Goal: Information Seeking & Learning: Learn about a topic

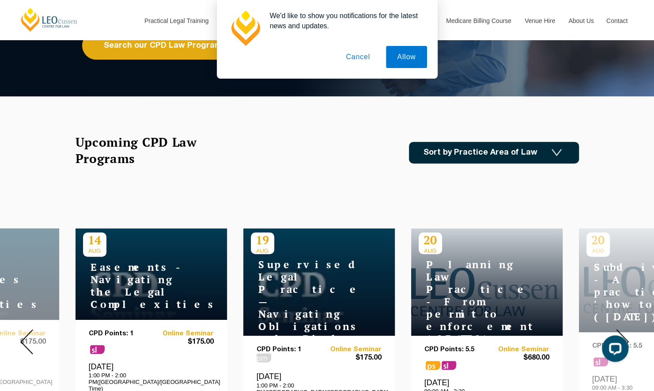
click at [493, 153] on link "Sort by Practice Area of Law" at bounding box center [494, 153] width 170 height 22
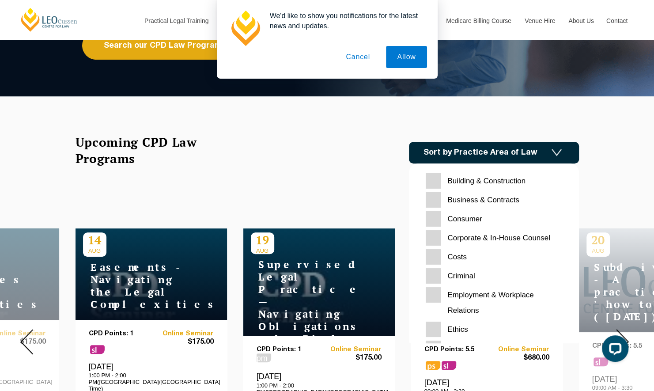
click at [436, 179] on Construction "Building & Construction" at bounding box center [494, 180] width 136 height 15
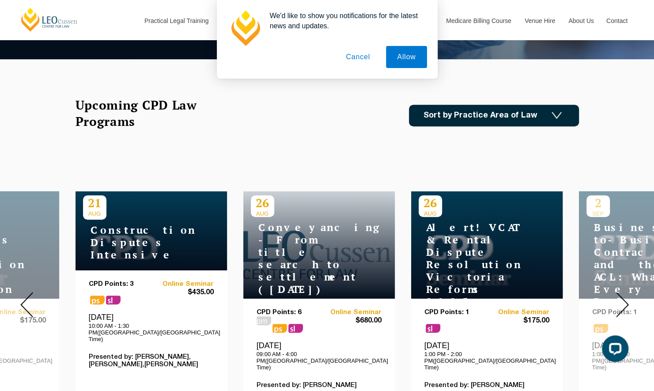
scroll to position [309, 0]
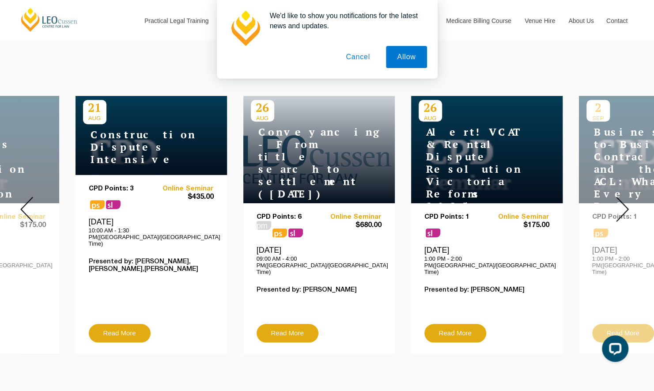
click at [625, 197] on img at bounding box center [622, 209] width 13 height 25
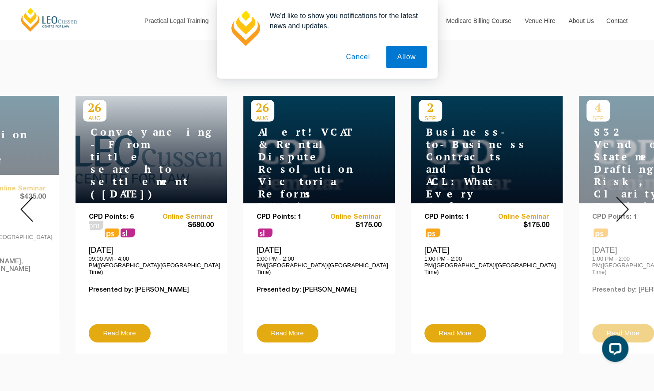
click at [622, 197] on img at bounding box center [622, 209] width 13 height 25
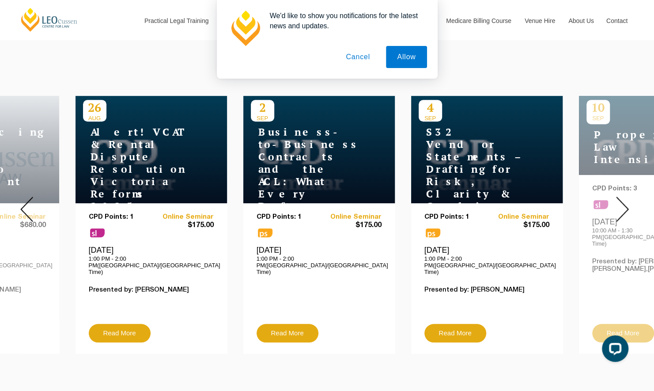
click at [622, 197] on img at bounding box center [622, 209] width 13 height 25
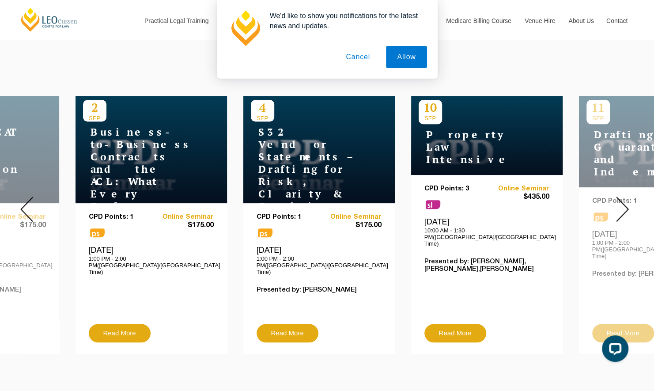
click at [622, 197] on img at bounding box center [622, 209] width 13 height 25
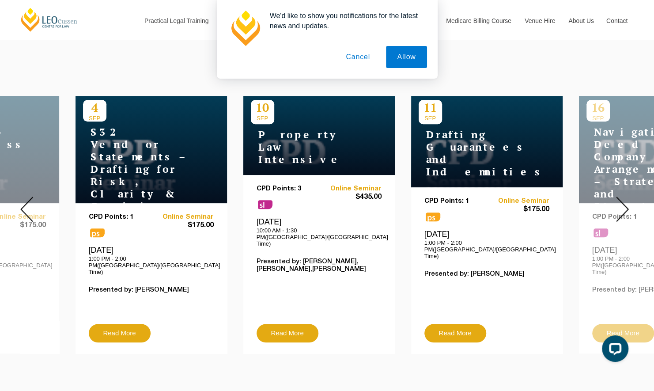
click at [622, 197] on img at bounding box center [622, 209] width 13 height 25
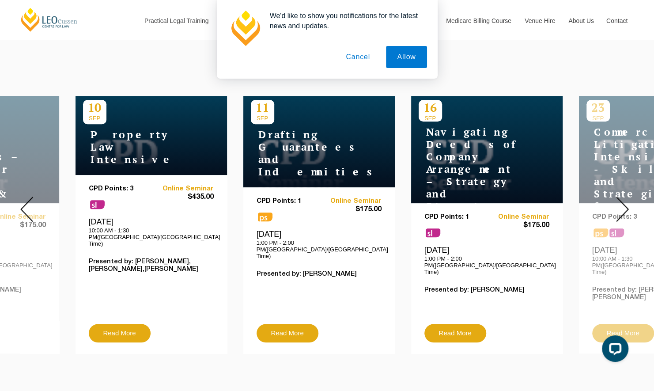
click at [622, 197] on img at bounding box center [622, 209] width 13 height 25
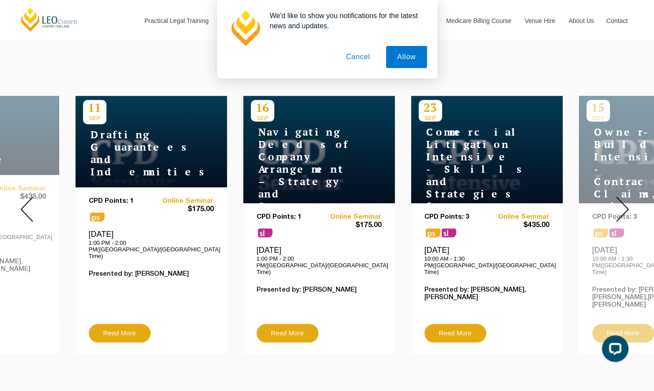
click at [622, 197] on img at bounding box center [622, 209] width 13 height 25
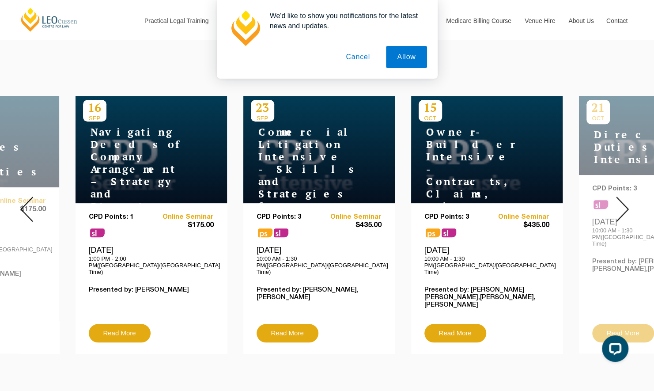
click at [622, 197] on img at bounding box center [622, 209] width 13 height 25
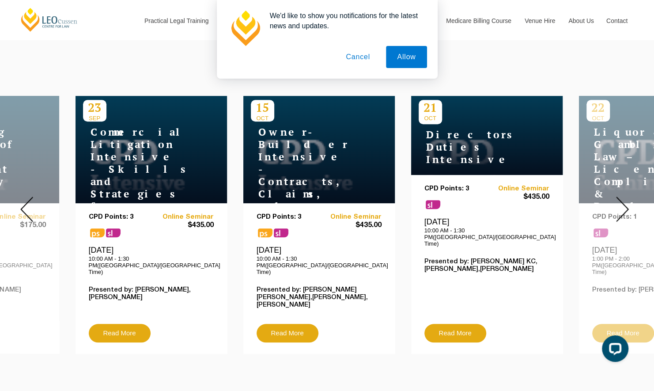
click at [622, 197] on img at bounding box center [622, 209] width 13 height 25
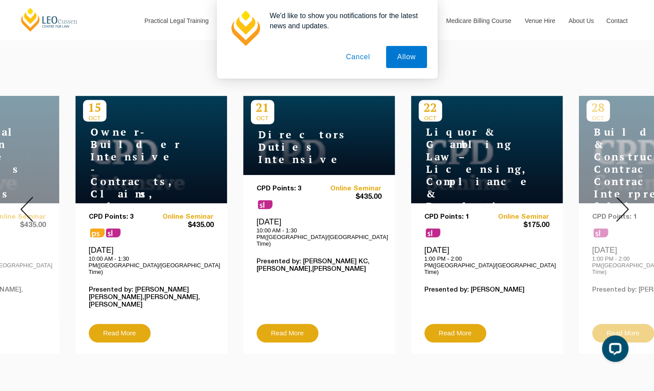
click at [622, 197] on img at bounding box center [622, 209] width 13 height 25
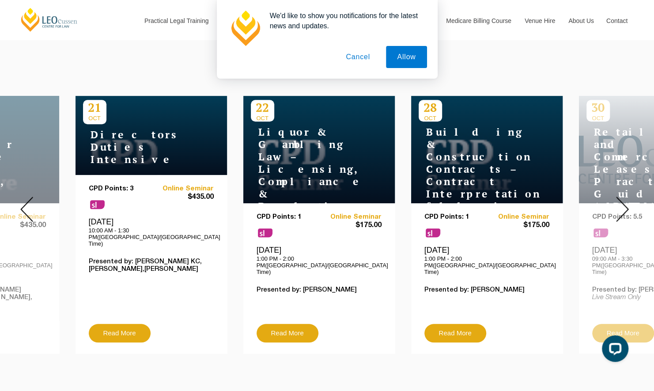
click at [622, 197] on img at bounding box center [622, 209] width 13 height 25
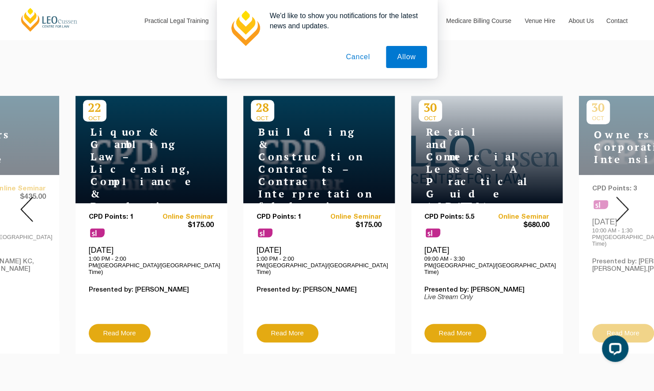
click at [622, 197] on img at bounding box center [622, 209] width 13 height 25
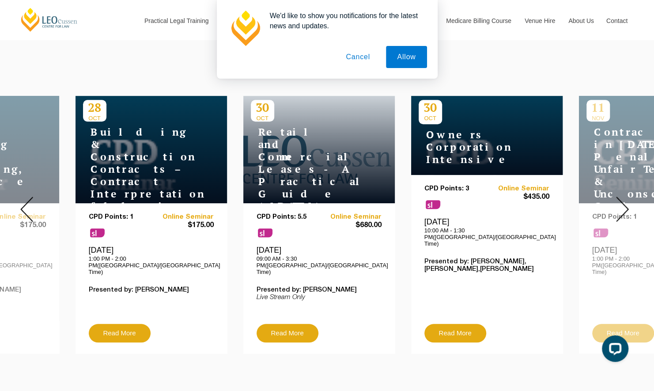
click at [622, 197] on img at bounding box center [622, 209] width 13 height 25
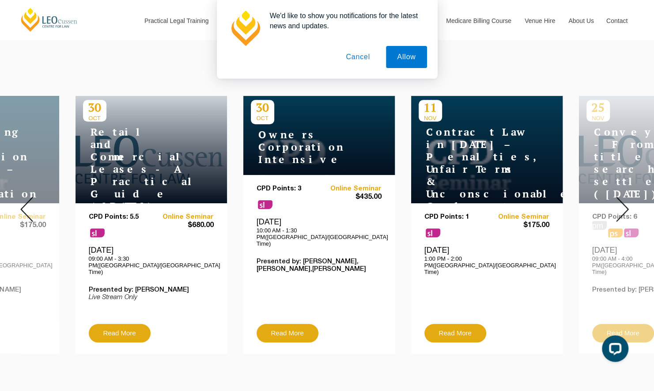
click at [622, 197] on img at bounding box center [622, 209] width 13 height 25
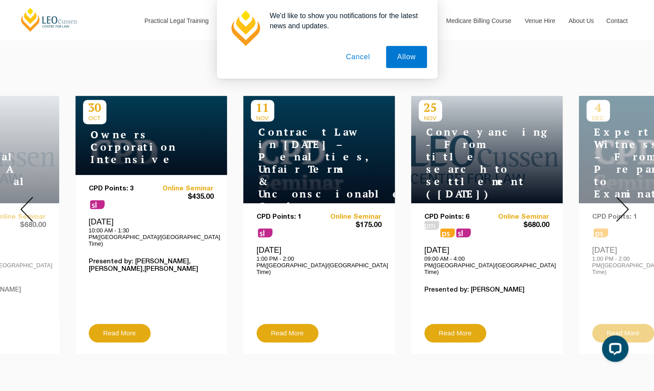
click at [622, 197] on img at bounding box center [622, 209] width 13 height 25
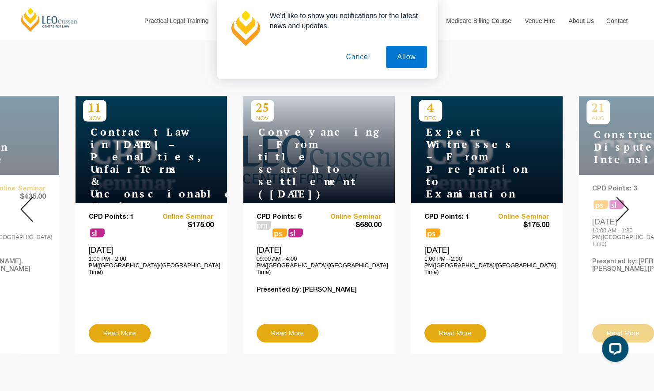
click at [622, 197] on img at bounding box center [622, 209] width 13 height 25
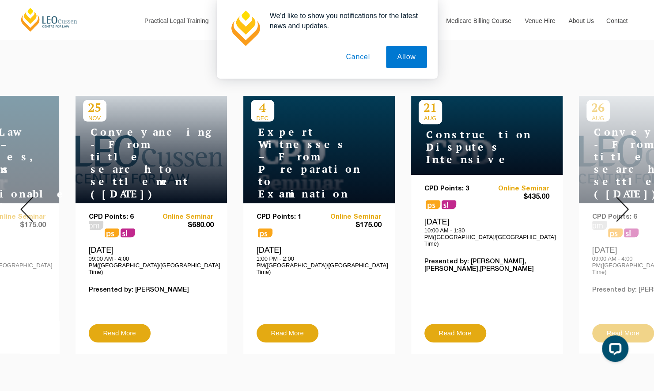
click at [622, 197] on img at bounding box center [622, 209] width 13 height 25
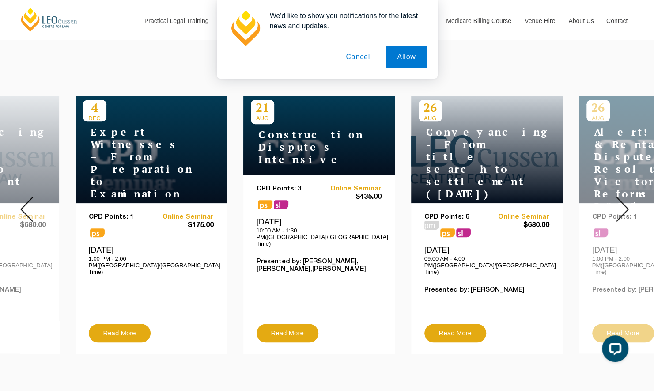
click at [26, 197] on img at bounding box center [26, 209] width 13 height 25
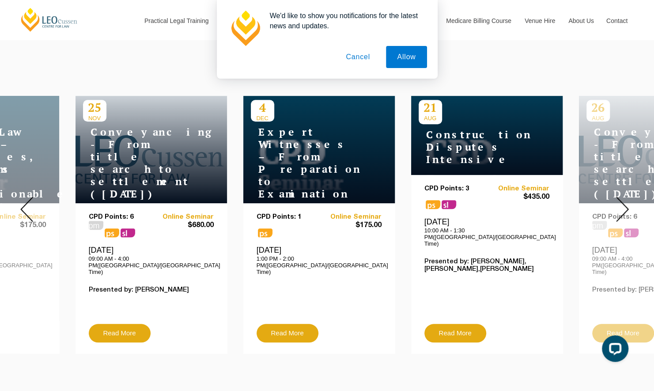
click at [26, 197] on img at bounding box center [26, 209] width 13 height 25
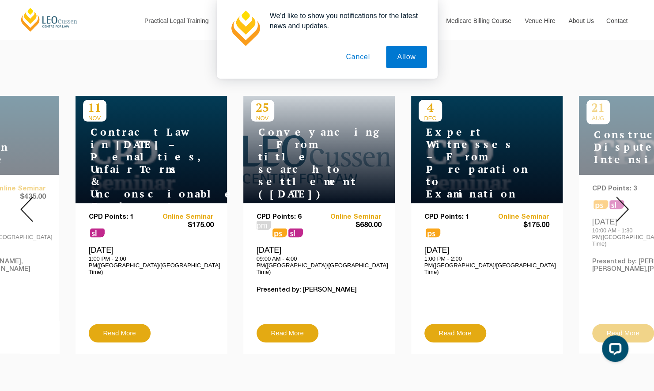
click at [26, 197] on img at bounding box center [26, 209] width 13 height 25
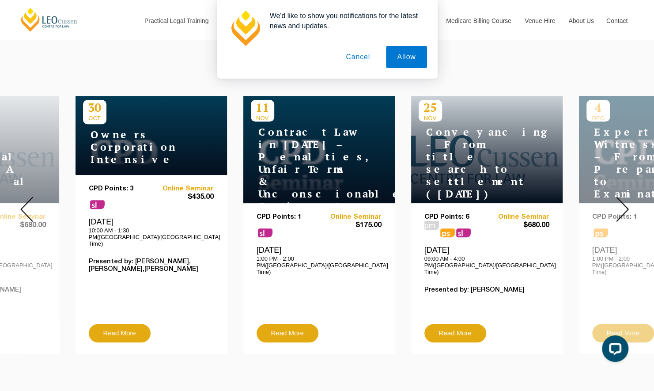
click at [26, 197] on img at bounding box center [26, 209] width 13 height 25
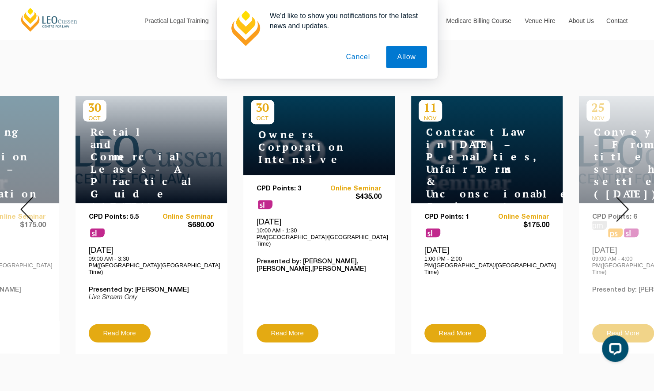
click at [22, 197] on img at bounding box center [26, 209] width 13 height 25
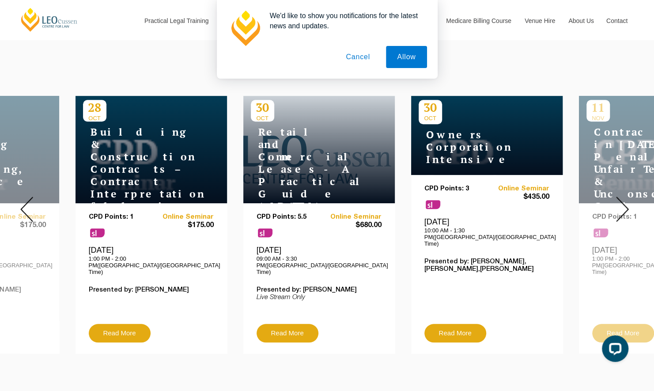
click at [22, 197] on img at bounding box center [26, 209] width 13 height 25
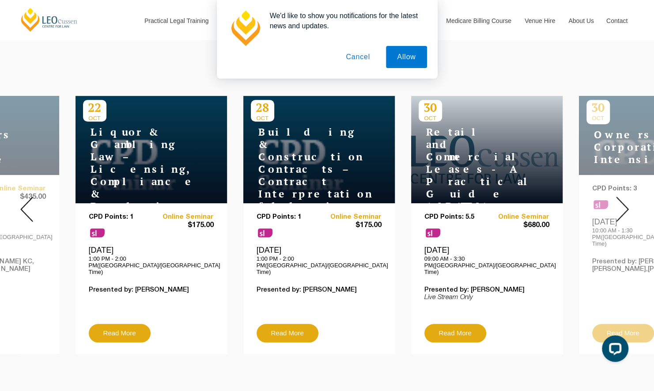
click at [22, 197] on img at bounding box center [26, 209] width 13 height 25
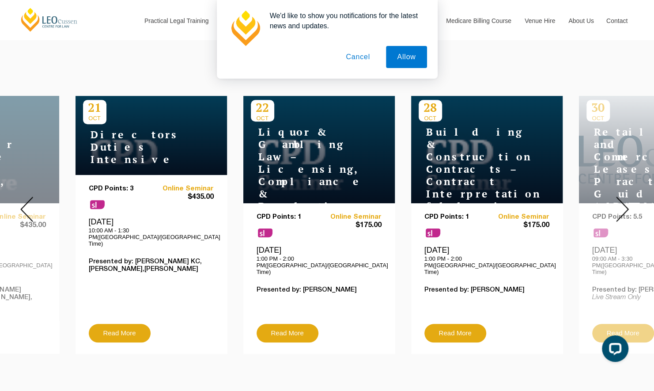
click at [22, 197] on img at bounding box center [26, 209] width 13 height 25
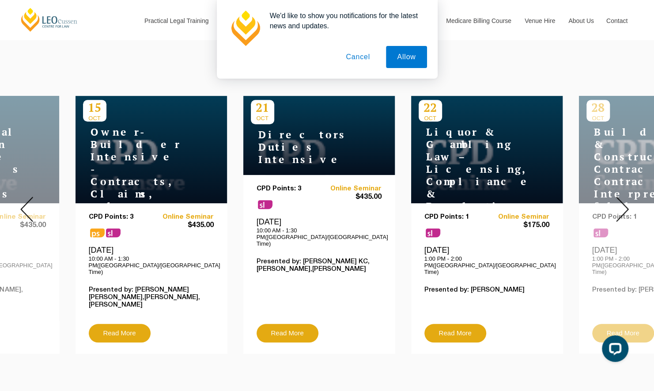
click at [22, 197] on img at bounding box center [26, 209] width 13 height 25
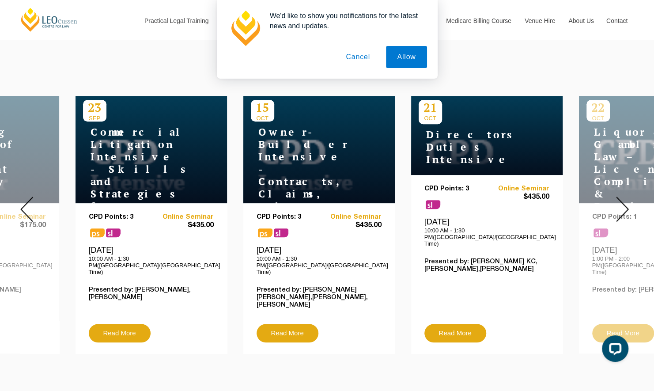
click at [22, 197] on img at bounding box center [26, 209] width 13 height 25
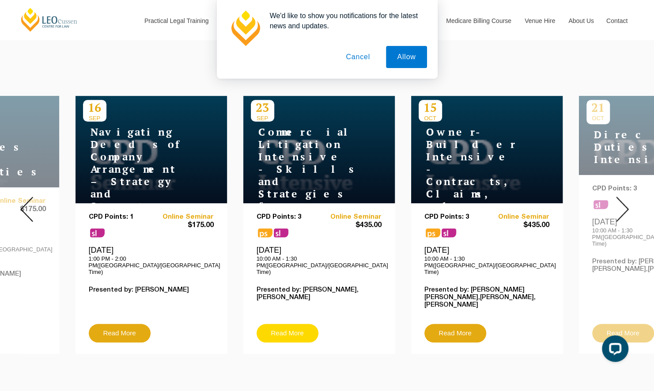
click at [290, 324] on link "Read More" at bounding box center [288, 333] width 62 height 19
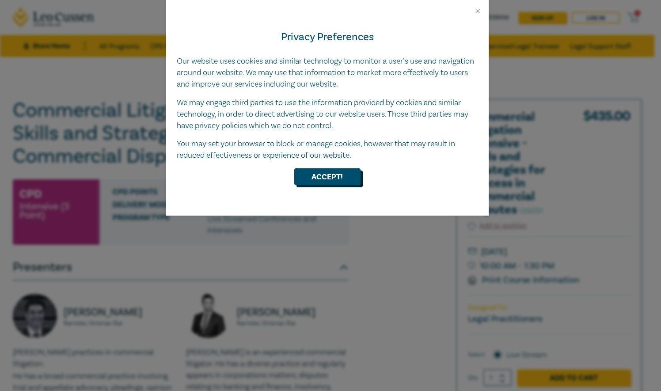
click at [327, 175] on button "Accept!" at bounding box center [327, 176] width 66 height 17
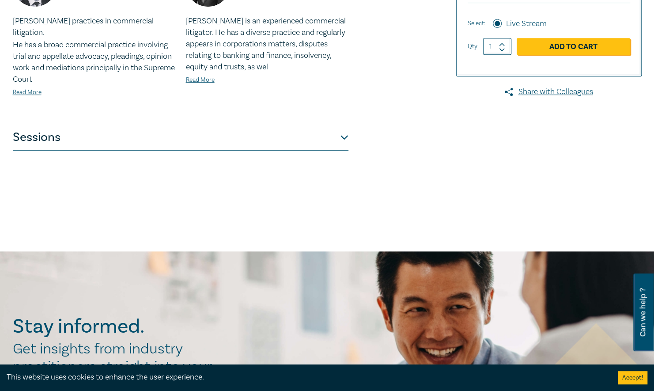
scroll to position [353, 0]
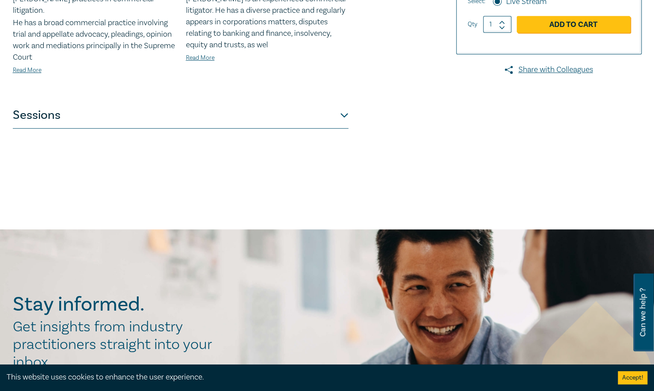
click at [345, 104] on button "Sessions" at bounding box center [181, 115] width 336 height 27
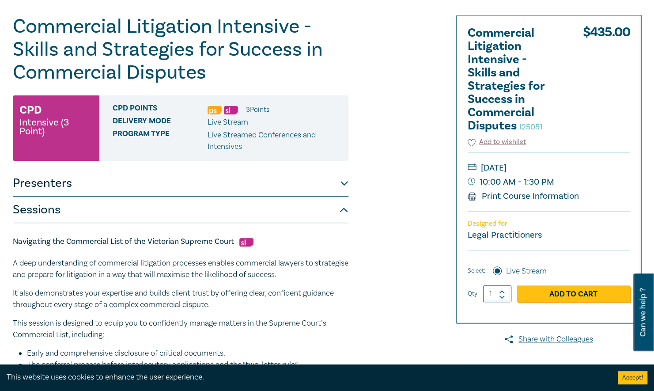
scroll to position [0, 0]
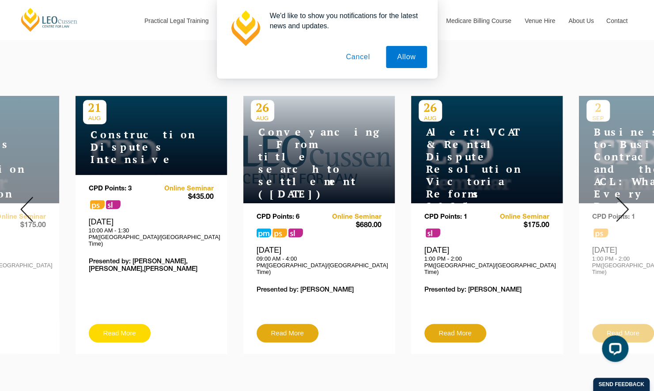
click at [110, 324] on link "Read More" at bounding box center [120, 333] width 62 height 19
click at [26, 197] on img at bounding box center [26, 209] width 13 height 25
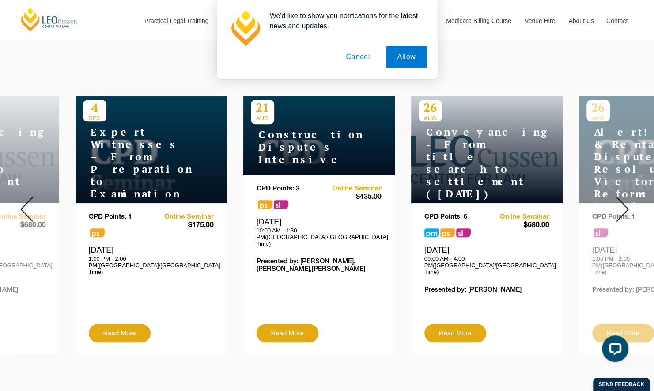
click at [25, 197] on img at bounding box center [26, 209] width 13 height 25
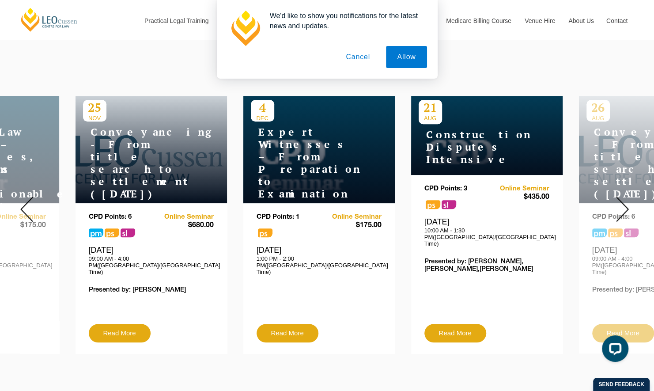
click at [25, 197] on img at bounding box center [26, 209] width 13 height 25
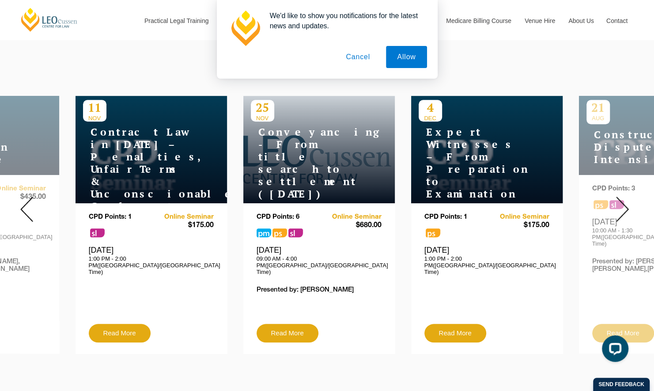
click at [25, 197] on img at bounding box center [26, 209] width 13 height 25
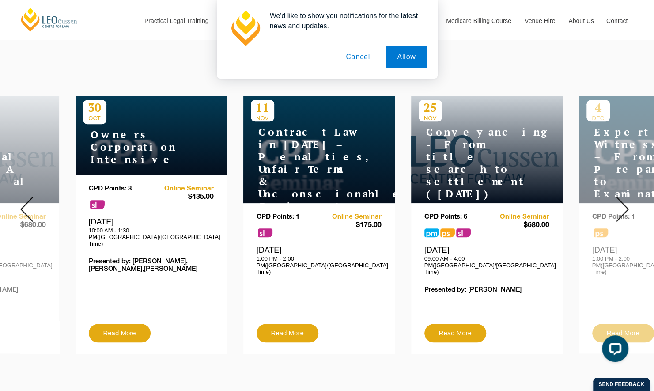
click at [25, 197] on img at bounding box center [26, 209] width 13 height 25
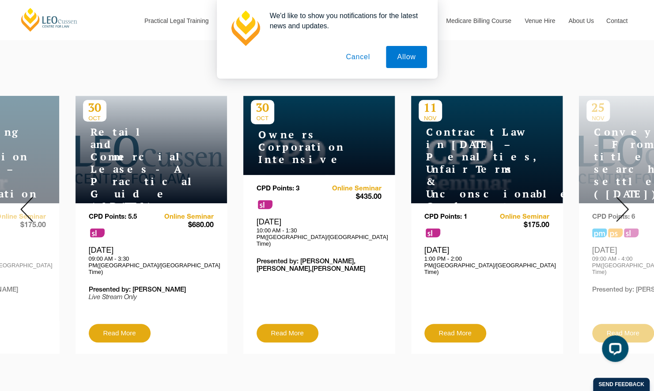
click at [25, 197] on img at bounding box center [26, 209] width 13 height 25
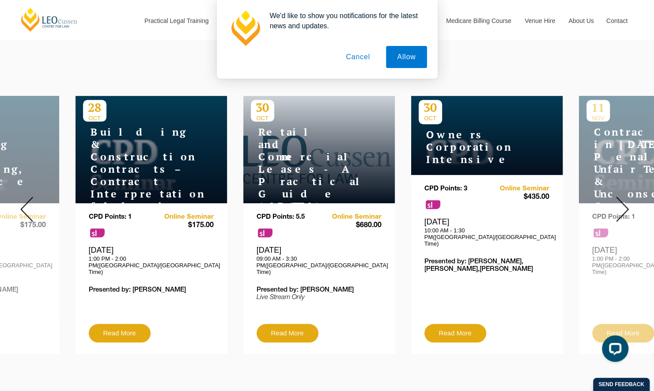
click at [25, 197] on img at bounding box center [26, 209] width 13 height 25
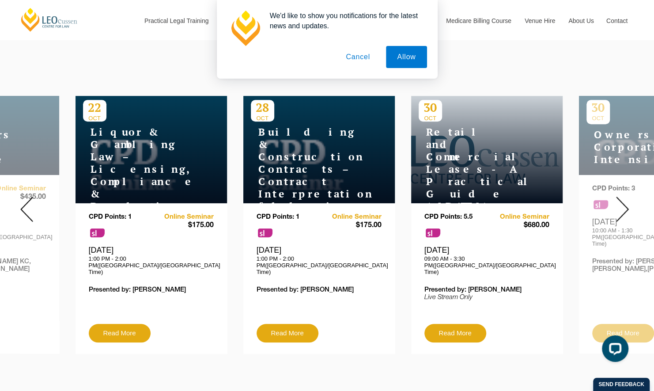
click at [25, 197] on img at bounding box center [26, 209] width 13 height 25
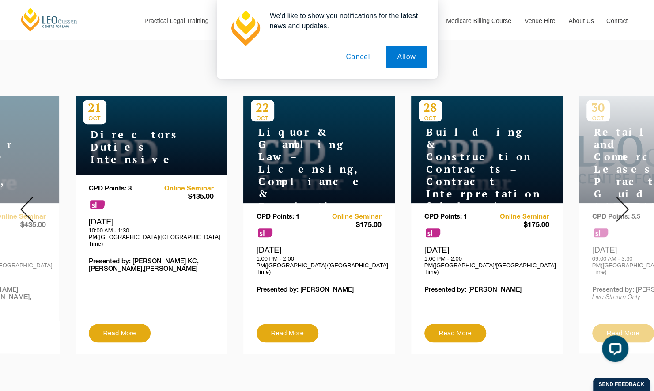
click at [25, 197] on img at bounding box center [26, 209] width 13 height 25
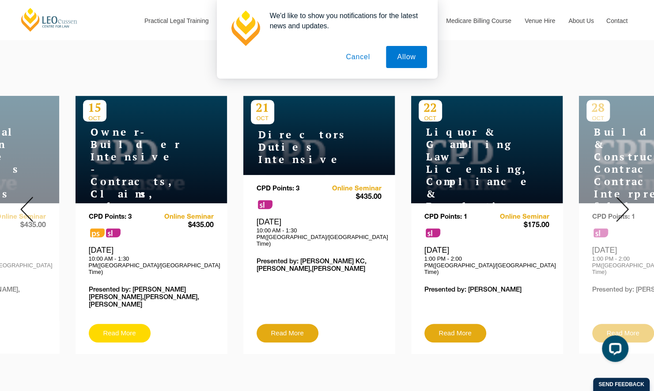
click at [128, 324] on link "Read More" at bounding box center [120, 333] width 62 height 19
click at [29, 201] on img at bounding box center [26, 209] width 13 height 25
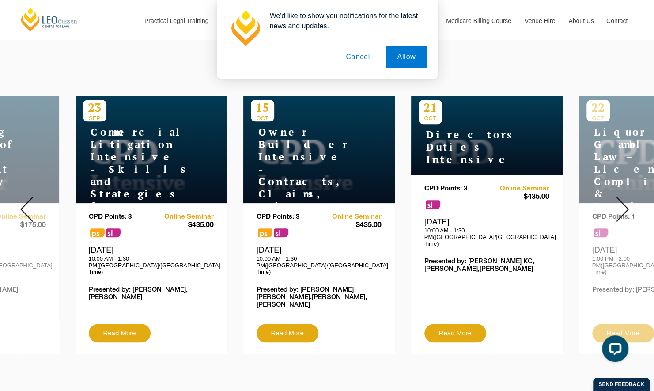
click at [22, 198] on img at bounding box center [26, 209] width 13 height 25
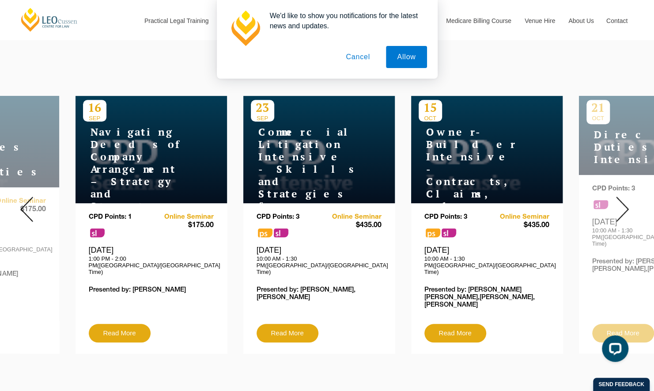
click at [22, 197] on img at bounding box center [26, 209] width 13 height 25
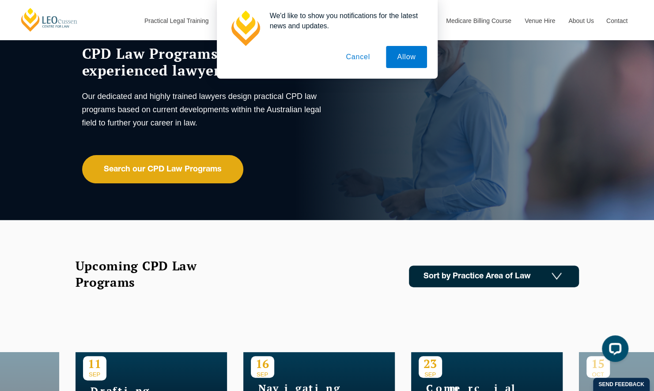
scroll to position [44, 0]
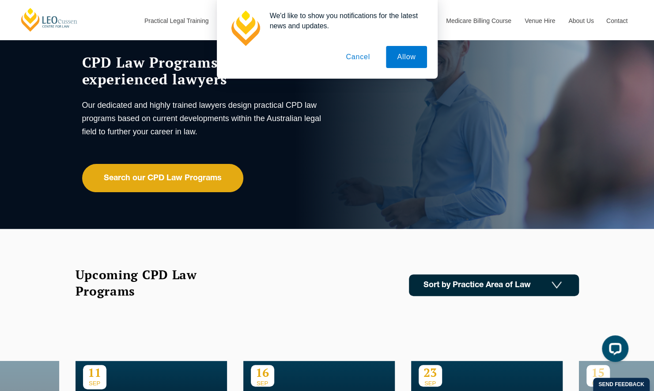
click at [534, 287] on link "Sort by Practice Area of Law" at bounding box center [494, 285] width 170 height 22
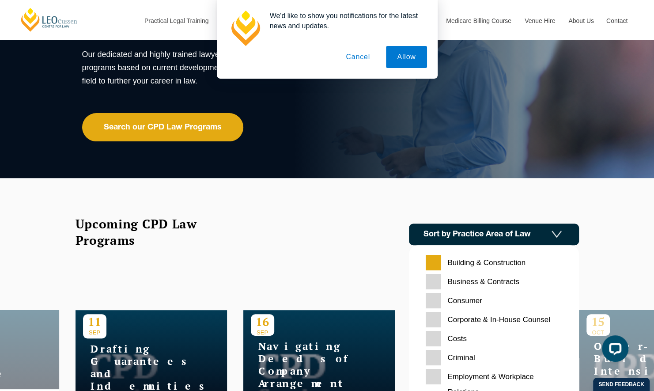
scroll to position [133, 0]
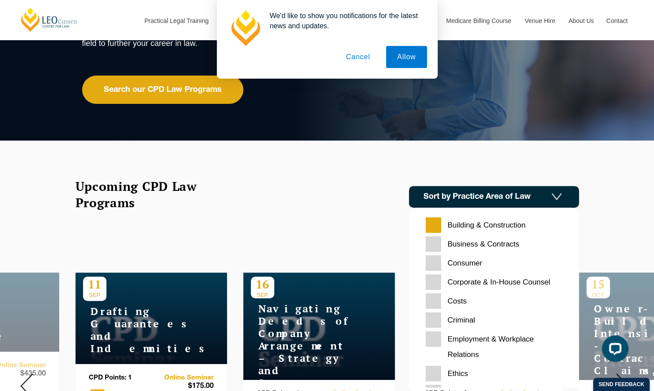
click at [438, 221] on Construction "Building & Construction" at bounding box center [494, 224] width 136 height 15
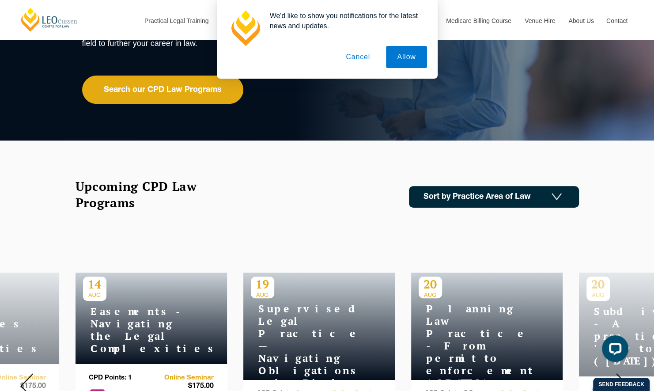
click at [544, 198] on link "Sort by Practice Area of Law" at bounding box center [494, 197] width 170 height 22
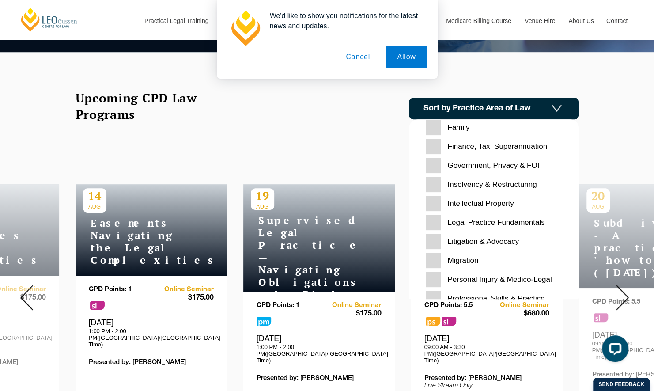
scroll to position [221, 0]
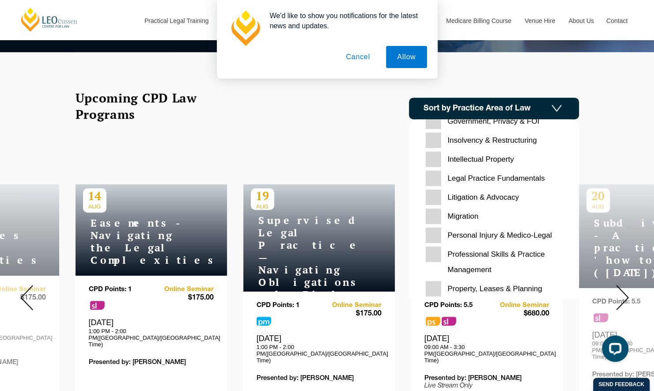
click at [436, 195] on Advocacy "Litigation & Advocacy" at bounding box center [494, 196] width 136 height 15
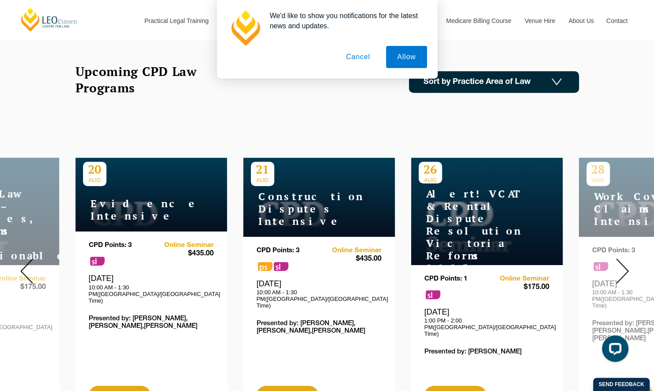
scroll to position [265, 0]
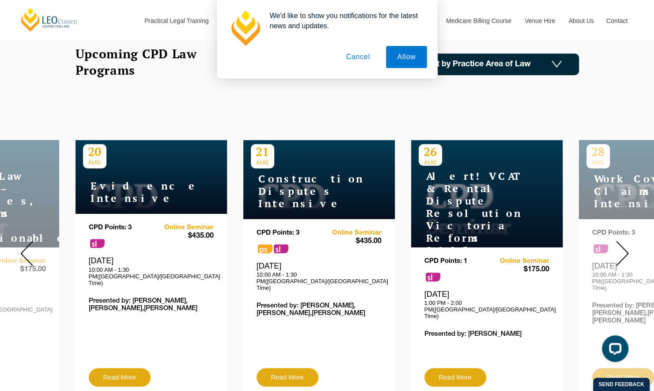
click at [623, 245] on img at bounding box center [622, 253] width 13 height 25
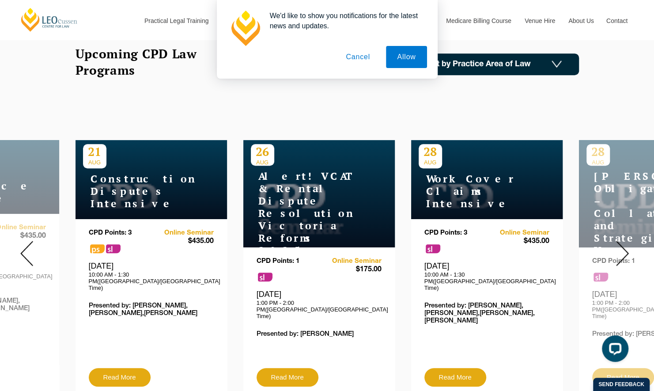
click at [626, 242] on img at bounding box center [622, 253] width 13 height 25
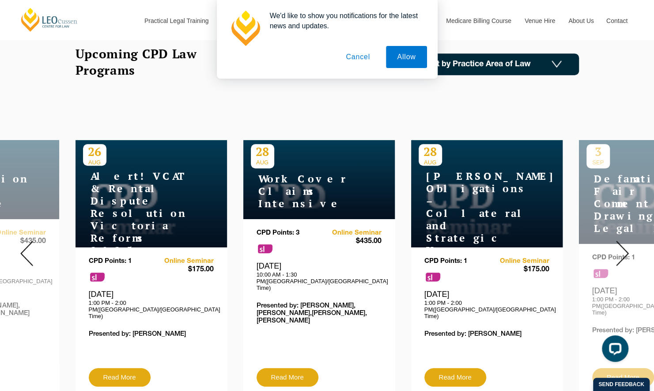
click at [622, 242] on img at bounding box center [622, 253] width 13 height 25
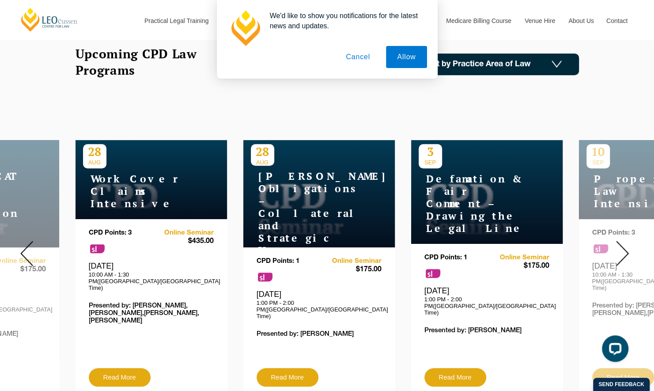
click at [622, 242] on img at bounding box center [622, 253] width 13 height 25
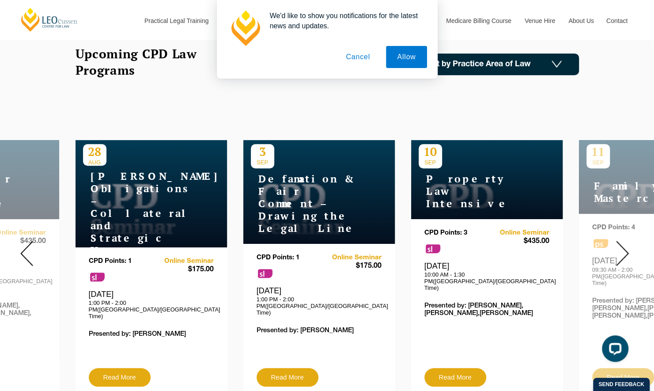
click at [622, 242] on img at bounding box center [622, 253] width 13 height 25
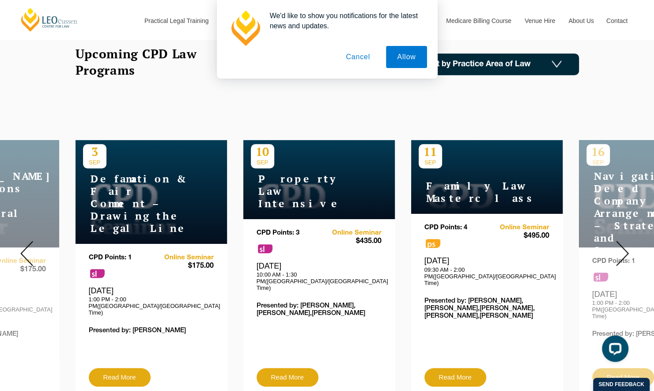
click at [622, 246] on img at bounding box center [622, 253] width 13 height 25
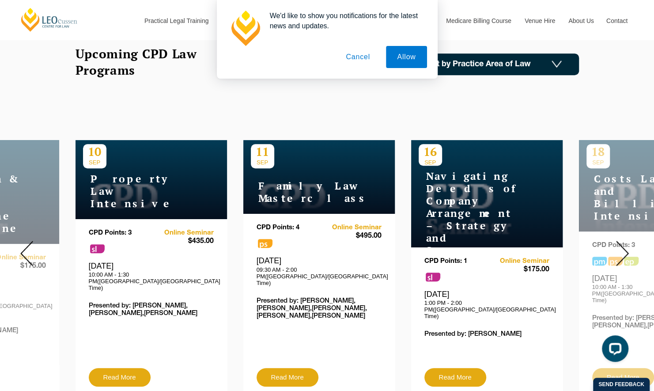
click at [621, 245] on img at bounding box center [622, 253] width 13 height 25
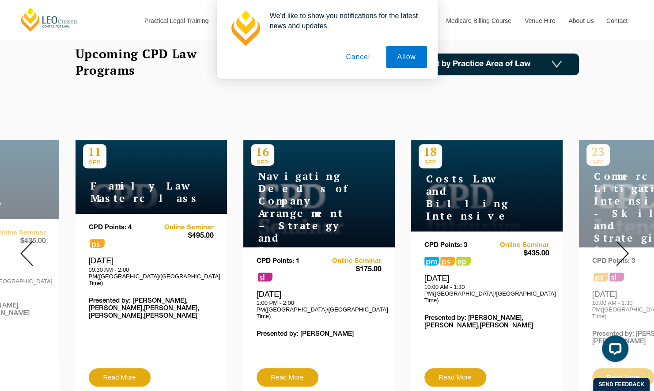
click at [621, 245] on img at bounding box center [622, 253] width 13 height 25
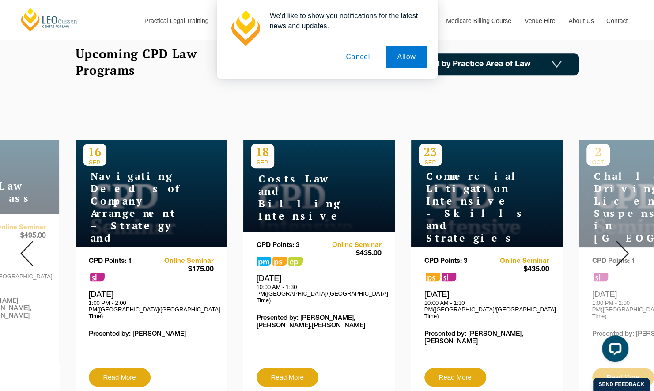
click at [621, 245] on img at bounding box center [622, 253] width 13 height 25
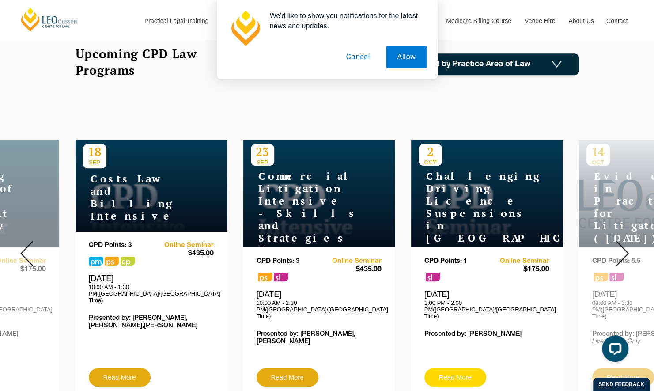
click at [453, 368] on link "Read More" at bounding box center [455, 377] width 62 height 19
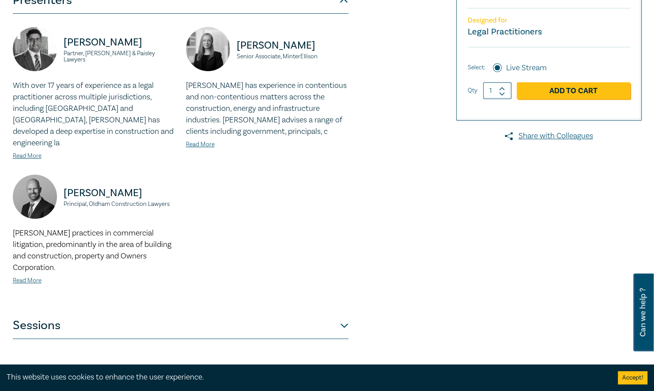
scroll to position [221, 0]
click at [345, 313] on button "Sessions" at bounding box center [181, 325] width 336 height 27
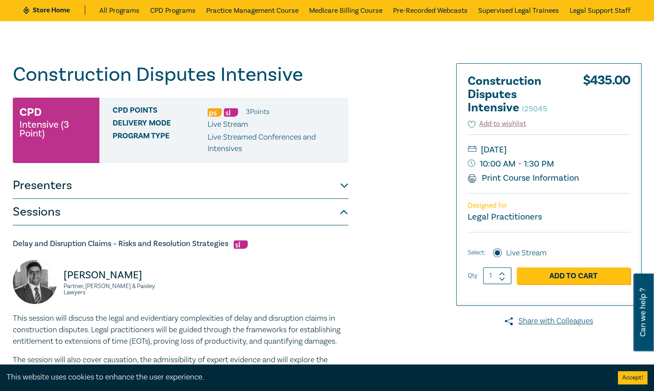
scroll to position [0, 0]
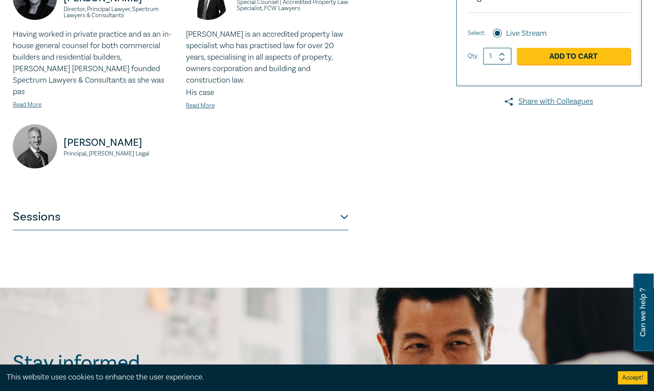
scroll to position [309, 0]
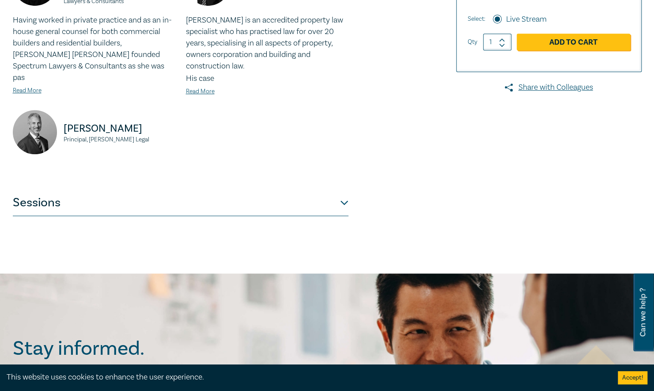
click at [344, 189] on button "Sessions" at bounding box center [181, 202] width 336 height 27
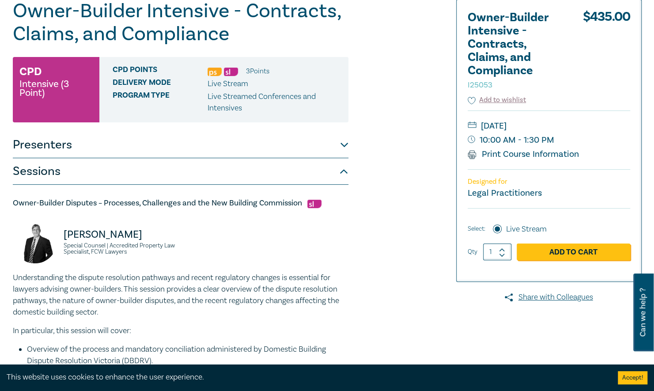
scroll to position [0, 0]
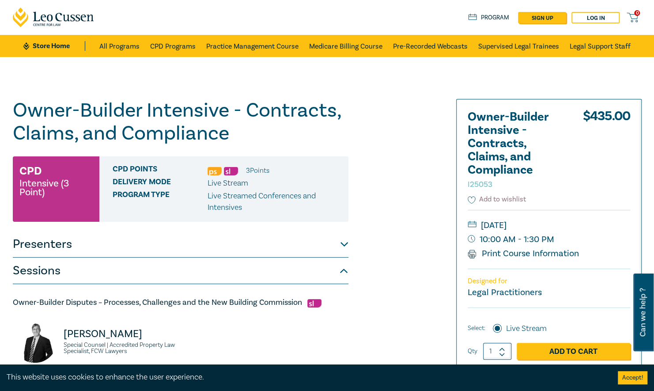
click at [499, 198] on button "Add to wishlist" at bounding box center [497, 199] width 59 height 10
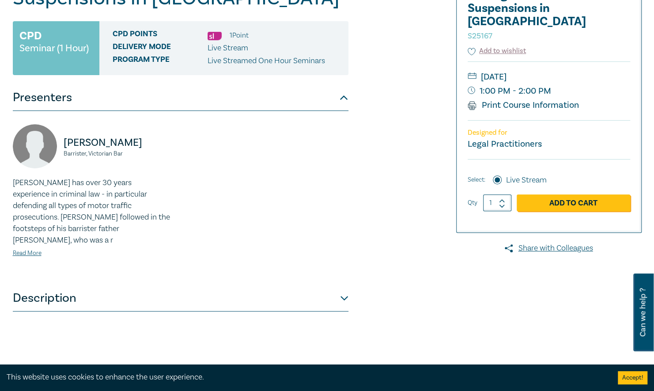
scroll to position [177, 0]
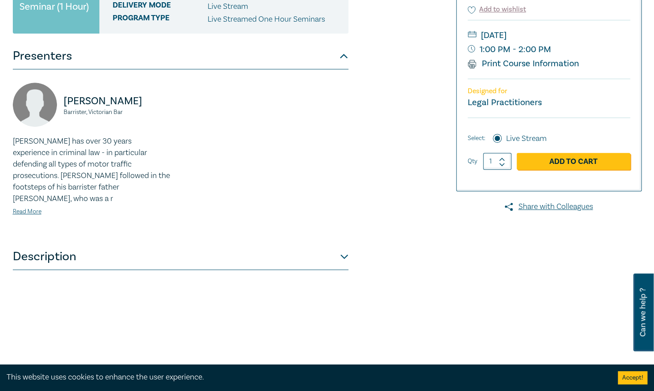
click at [343, 244] on button "Description" at bounding box center [181, 256] width 336 height 27
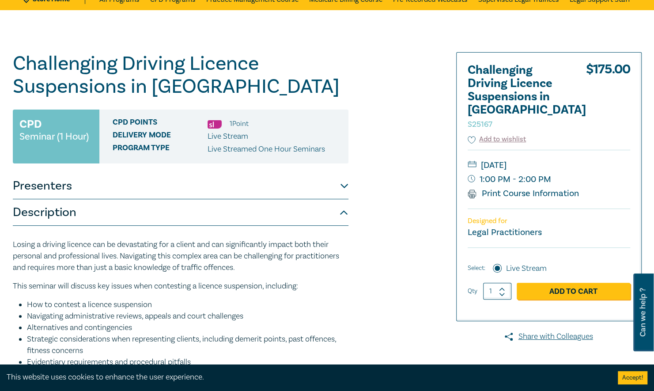
scroll to position [0, 0]
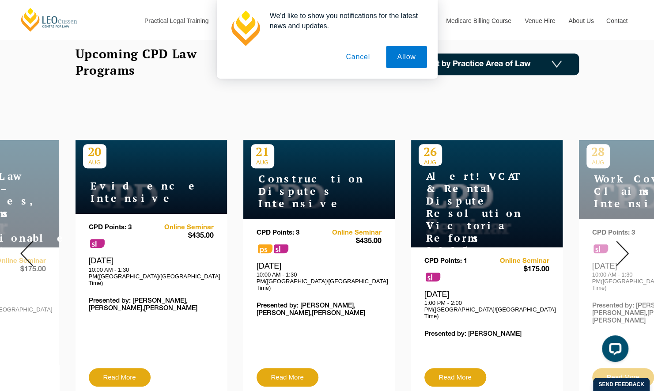
click at [621, 248] on img at bounding box center [622, 253] width 13 height 25
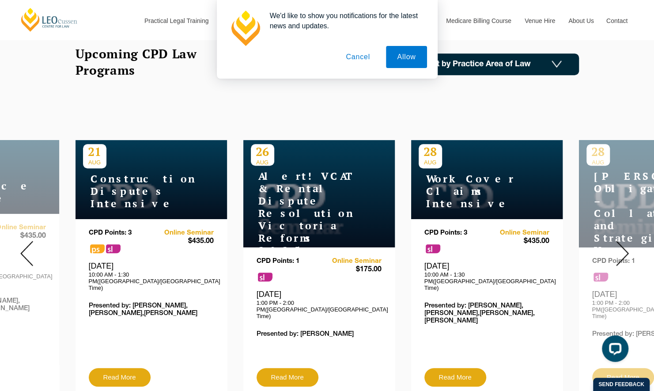
click at [623, 247] on img at bounding box center [622, 253] width 13 height 25
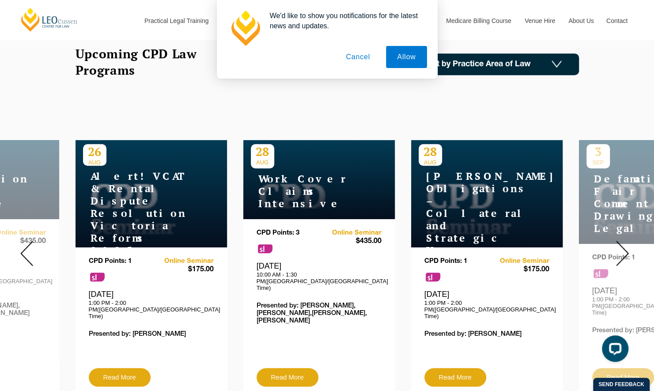
click at [623, 247] on img at bounding box center [622, 253] width 13 height 25
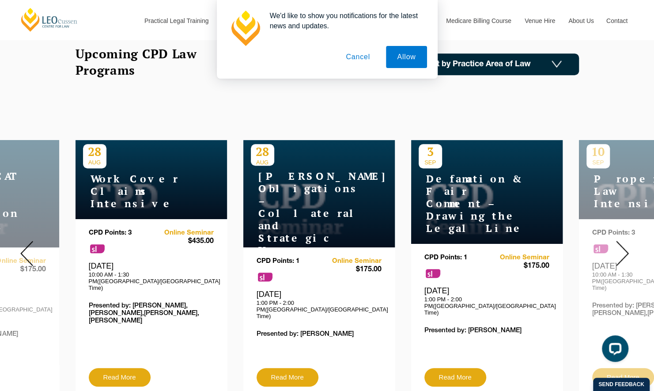
click at [513, 67] on div "We'd like to show you notifications for the latest news and updates. Allow Canc…" at bounding box center [327, 39] width 654 height 79
click at [554, 64] on div "We'd like to show you notifications for the latest news and updates. Allow Canc…" at bounding box center [327, 39] width 654 height 79
click at [366, 57] on button "Cancel" at bounding box center [358, 57] width 46 height 22
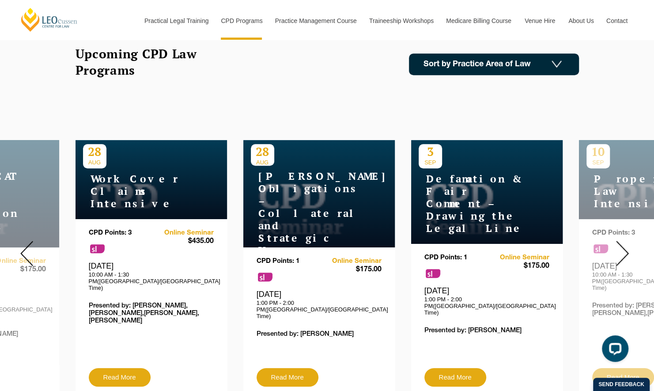
click at [557, 62] on img at bounding box center [557, 65] width 10 height 8
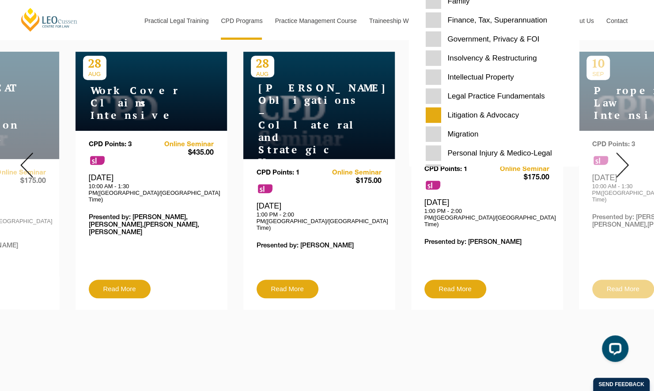
scroll to position [221, 0]
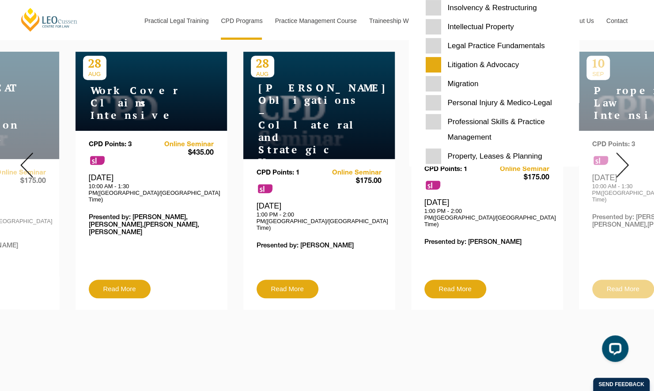
click at [436, 62] on Advocacy "Litigation & Advocacy" at bounding box center [494, 64] width 136 height 15
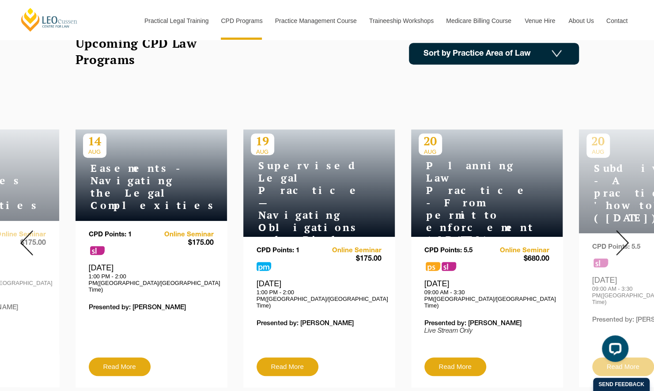
scroll to position [221, 0]
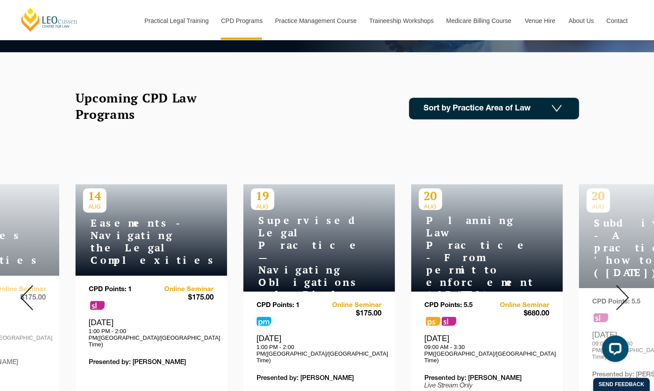
click at [556, 108] on img at bounding box center [557, 109] width 10 height 8
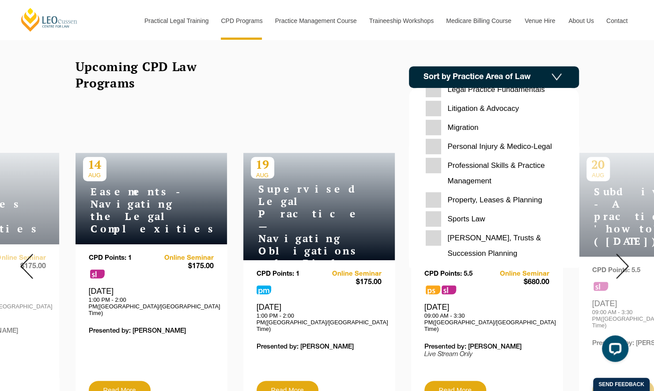
scroll to position [265, 0]
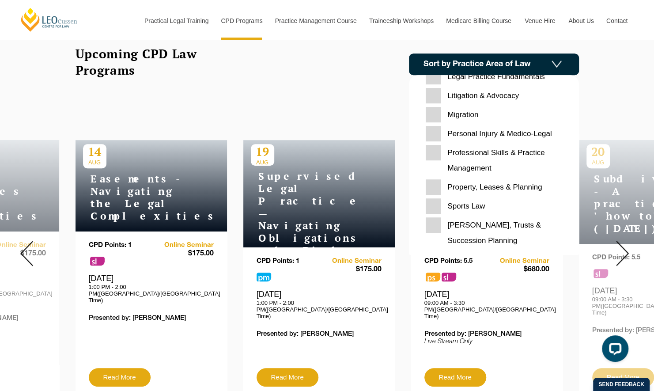
click at [434, 222] on Planning "[PERSON_NAME], Trusts & Succession Planning" at bounding box center [494, 232] width 136 height 31
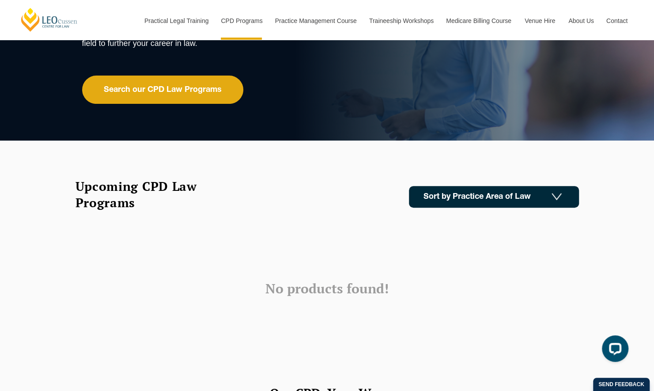
scroll to position [133, 0]
click at [526, 199] on link "Sort by Practice Area of Law" at bounding box center [494, 197] width 170 height 22
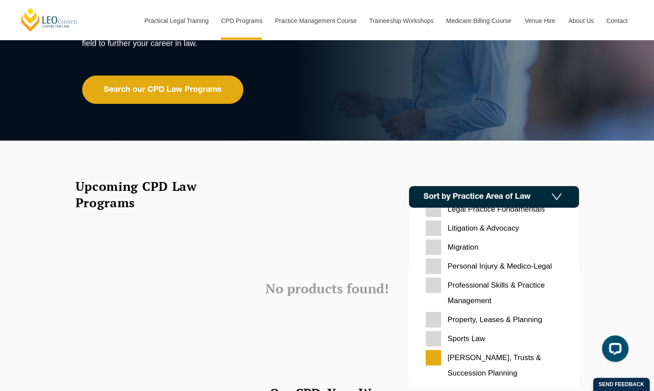
click at [436, 357] on Planning "[PERSON_NAME], Trusts & Succession Planning" at bounding box center [494, 365] width 136 height 31
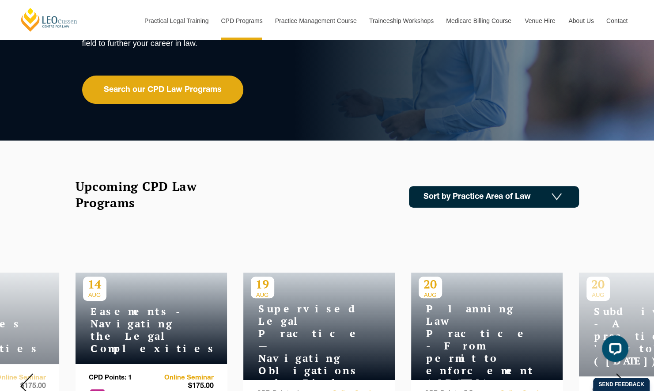
scroll to position [177, 0]
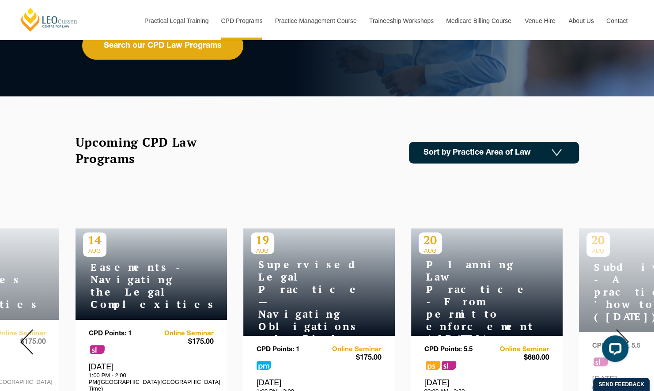
click at [559, 149] on img at bounding box center [557, 153] width 10 height 8
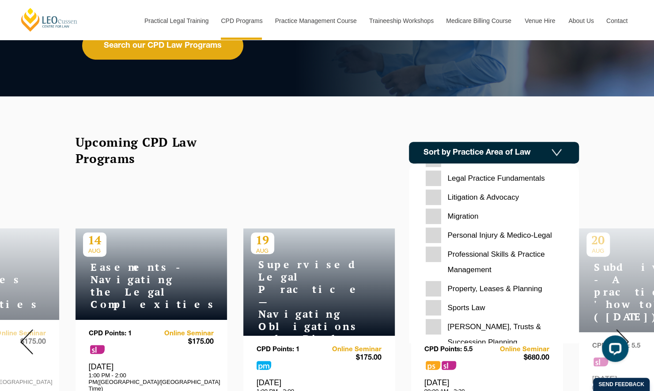
scroll to position [278, 0]
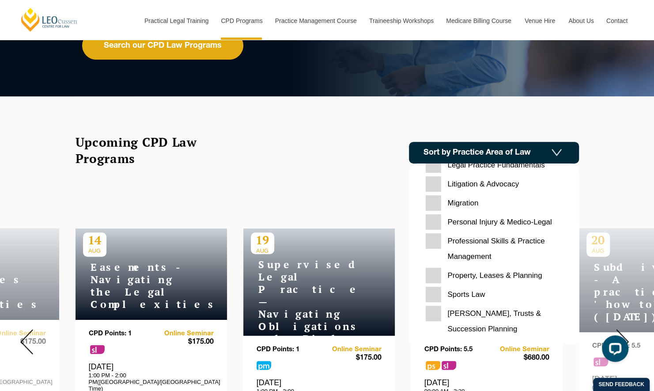
click at [433, 313] on Planning "[PERSON_NAME], Trusts & Succession Planning" at bounding box center [494, 321] width 136 height 31
checkbox Planning "true"
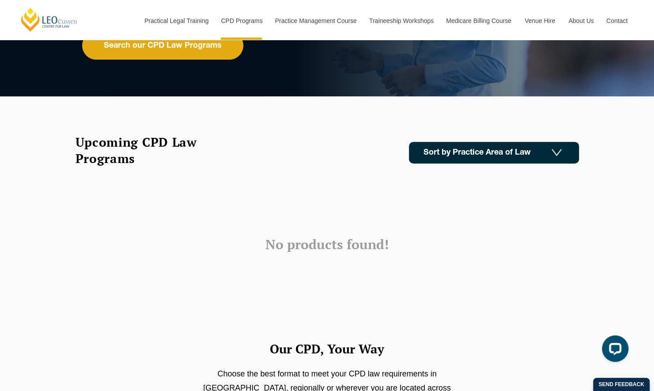
click at [557, 150] on img at bounding box center [557, 153] width 10 height 8
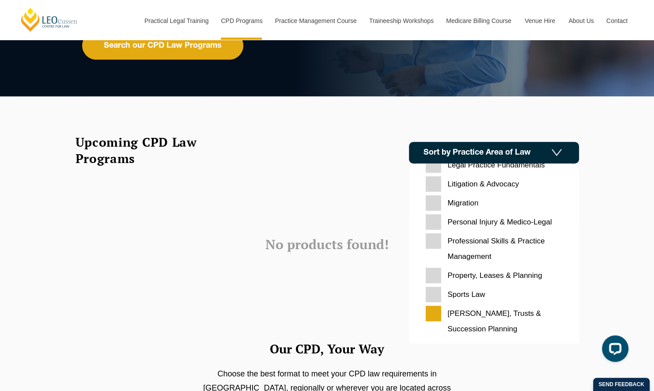
click at [435, 312] on Planning "[PERSON_NAME], Trusts & Succession Planning" at bounding box center [494, 321] width 136 height 31
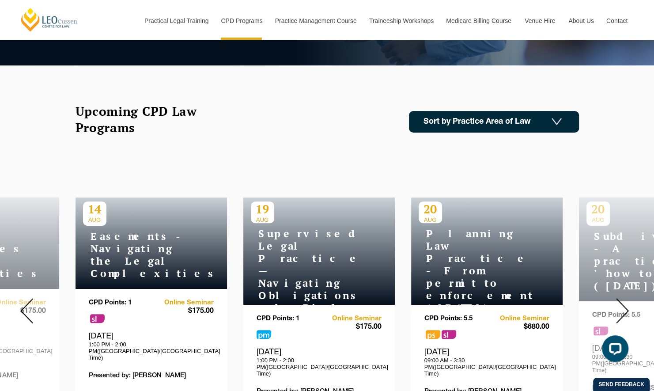
scroll to position [265, 0]
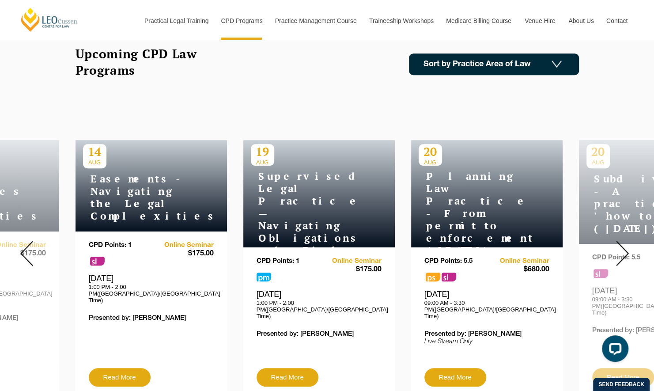
click at [625, 242] on img at bounding box center [622, 253] width 13 height 25
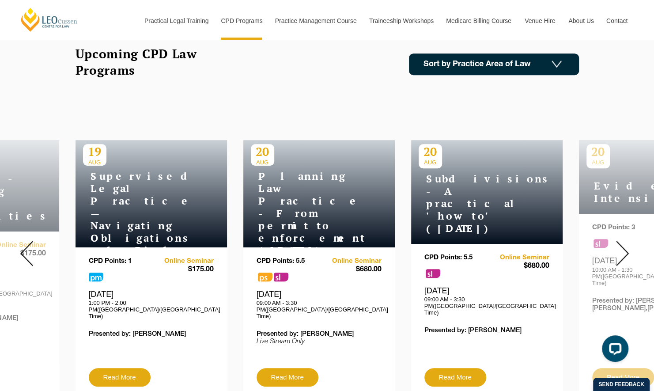
click at [622, 245] on img at bounding box center [622, 253] width 13 height 25
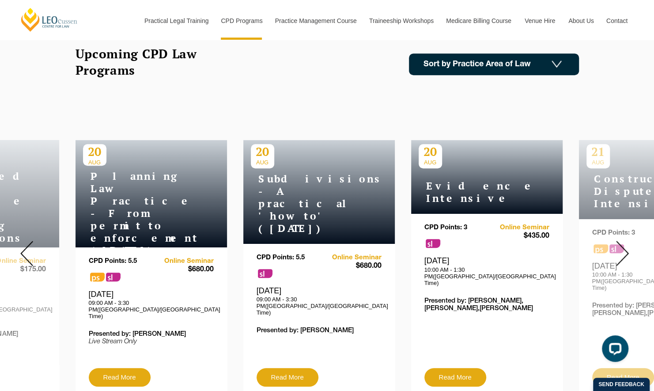
click at [622, 245] on img at bounding box center [622, 253] width 13 height 25
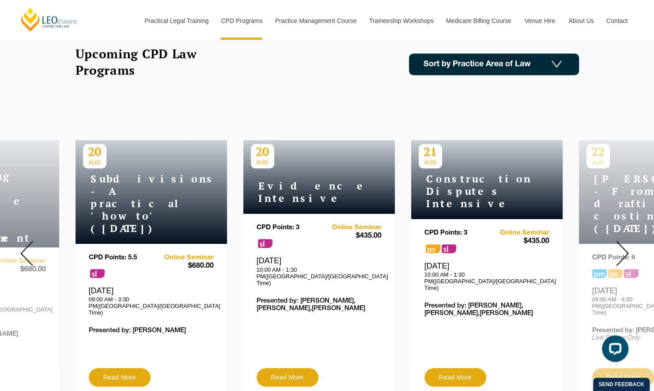
click at [622, 245] on img at bounding box center [622, 253] width 13 height 25
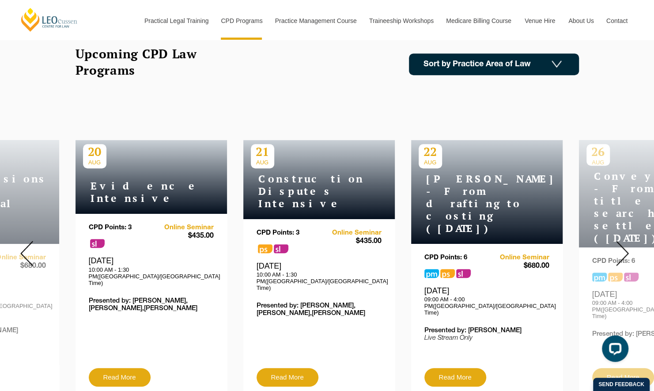
click at [622, 245] on img at bounding box center [622, 253] width 13 height 25
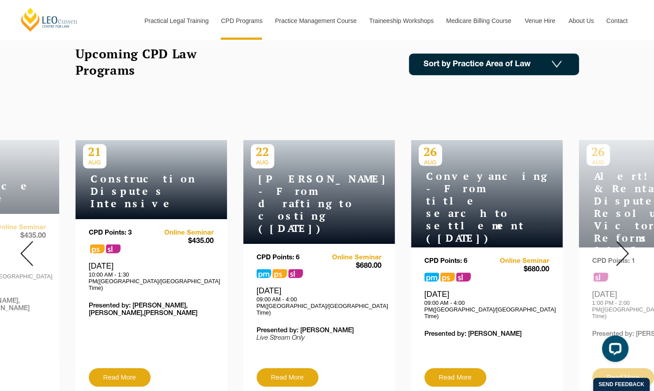
click at [622, 245] on img at bounding box center [622, 253] width 13 height 25
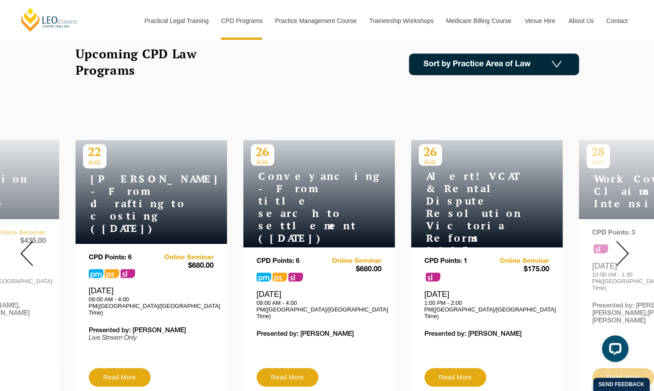
click at [622, 245] on img at bounding box center [622, 253] width 13 height 25
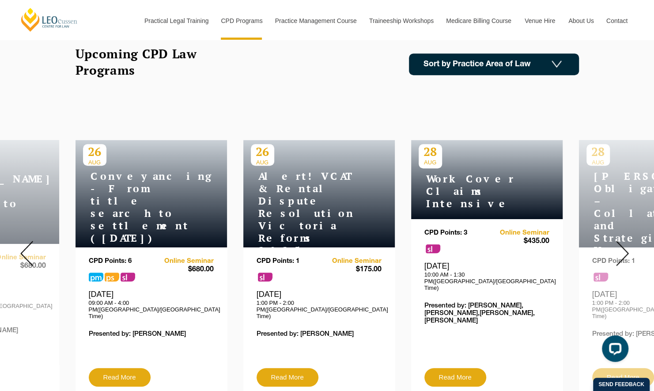
click at [622, 245] on img at bounding box center [622, 253] width 13 height 25
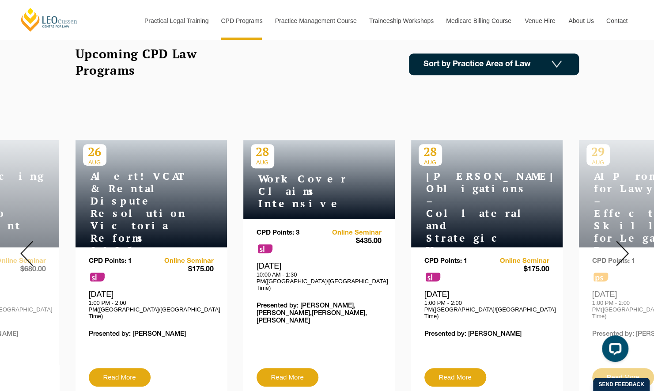
click at [622, 245] on img at bounding box center [622, 253] width 13 height 25
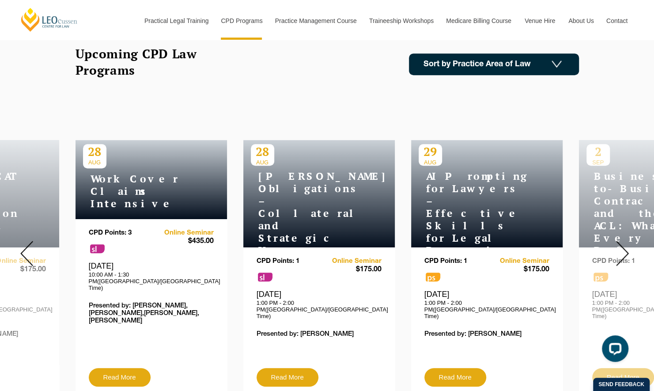
click at [622, 245] on img at bounding box center [622, 253] width 13 height 25
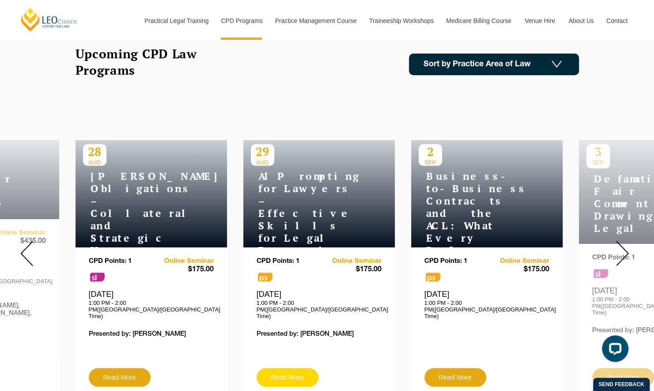
click at [289, 368] on link "Read More" at bounding box center [288, 377] width 62 height 19
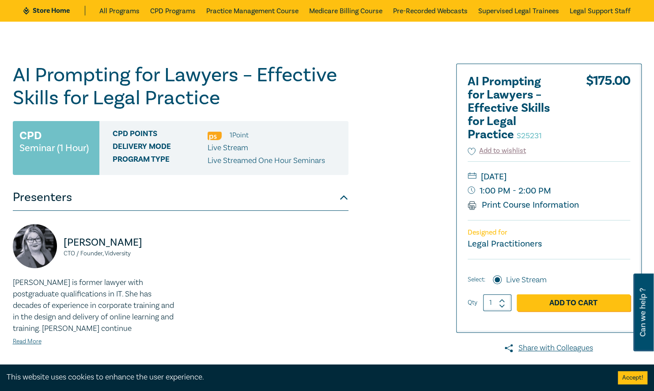
scroll to position [88, 0]
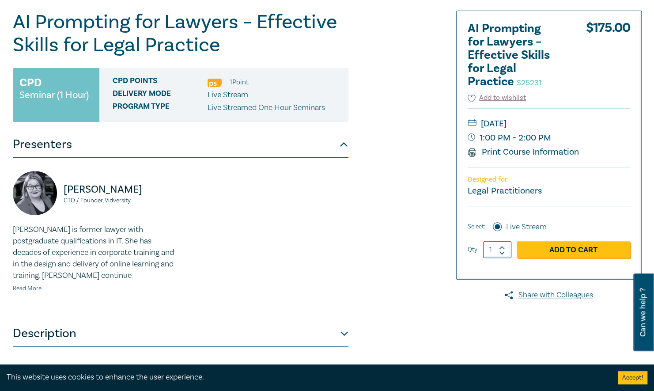
click at [29, 288] on link "Read More" at bounding box center [27, 288] width 29 height 8
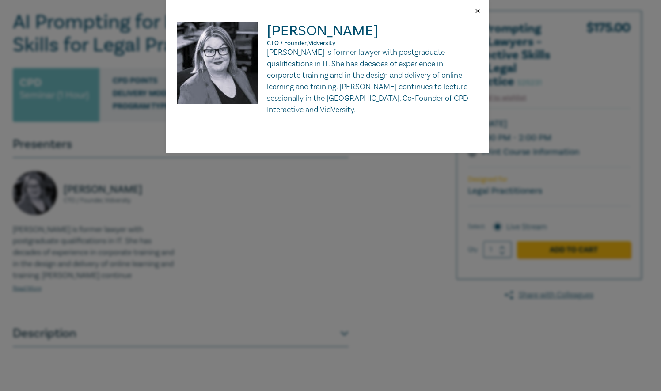
click at [478, 9] on button "Close" at bounding box center [477, 11] width 8 height 8
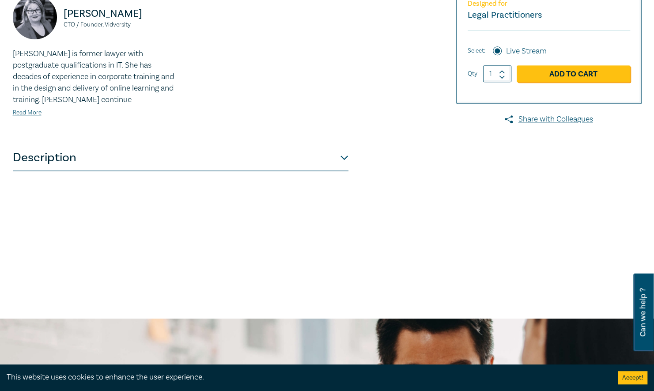
scroll to position [265, 0]
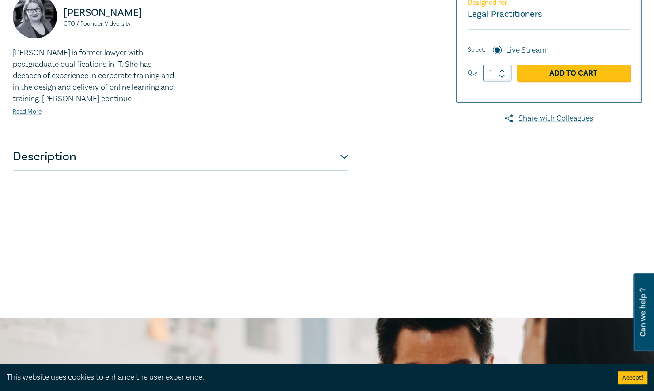
click at [344, 155] on button "Description" at bounding box center [181, 157] width 336 height 27
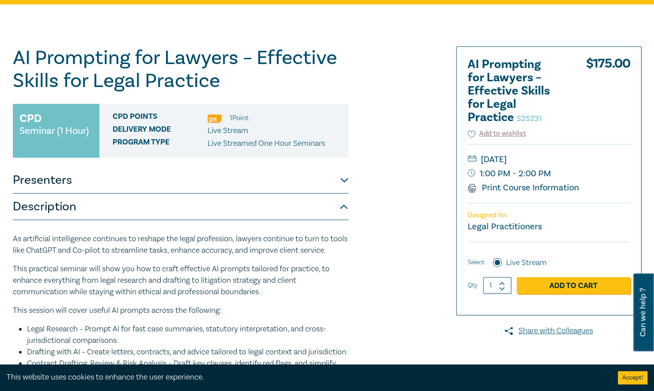
scroll to position [0, 0]
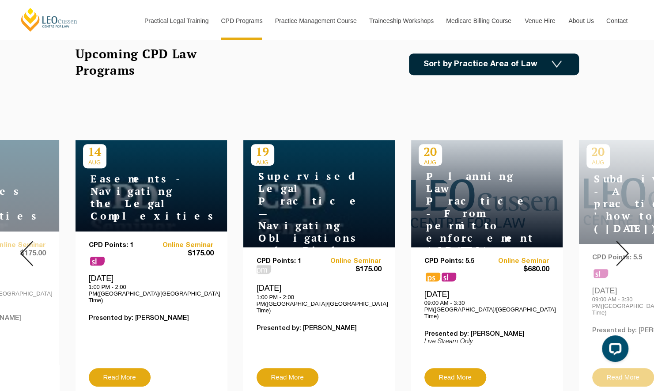
click at [621, 246] on img at bounding box center [622, 253] width 13 height 25
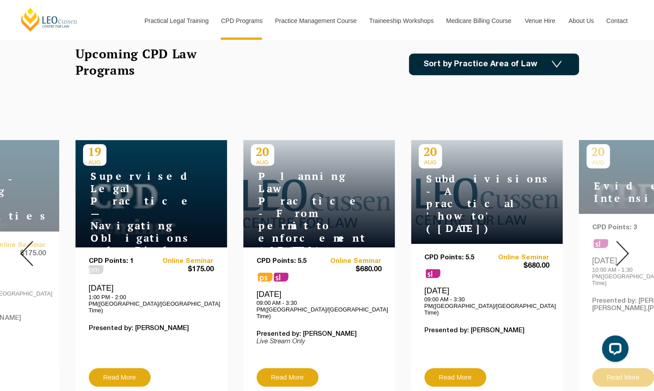
click at [621, 246] on img at bounding box center [622, 253] width 13 height 25
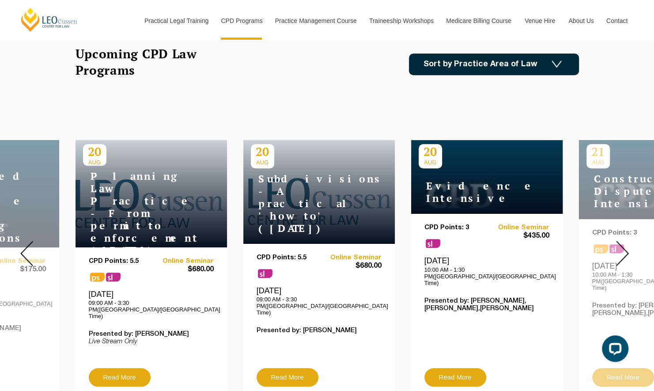
click at [621, 246] on img at bounding box center [622, 253] width 13 height 25
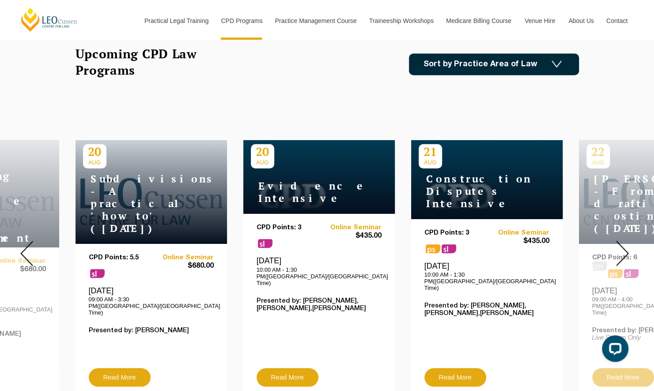
click at [621, 246] on img at bounding box center [622, 253] width 13 height 25
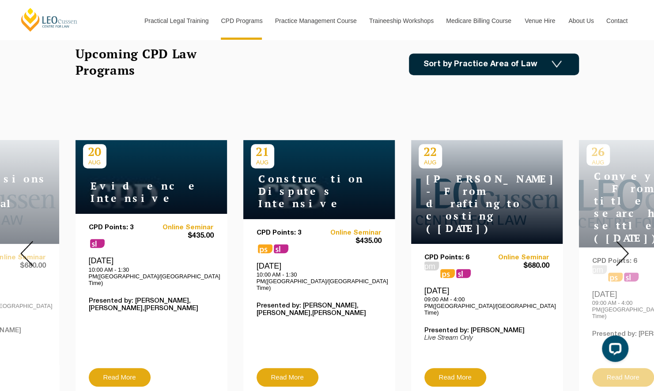
click at [621, 246] on img at bounding box center [622, 253] width 13 height 25
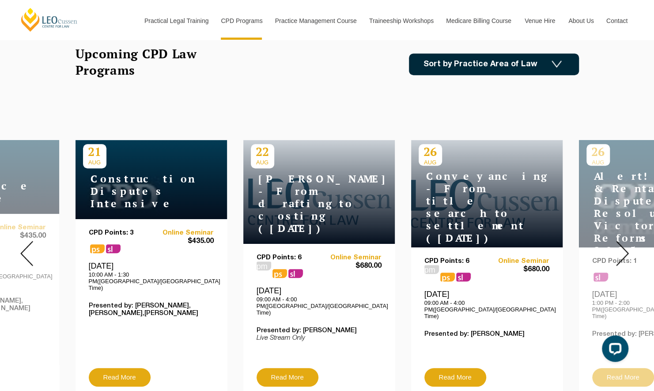
click at [621, 246] on img at bounding box center [622, 253] width 13 height 25
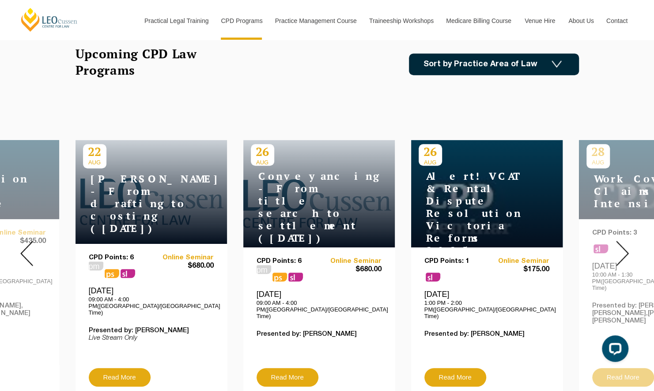
click at [621, 246] on img at bounding box center [622, 253] width 13 height 25
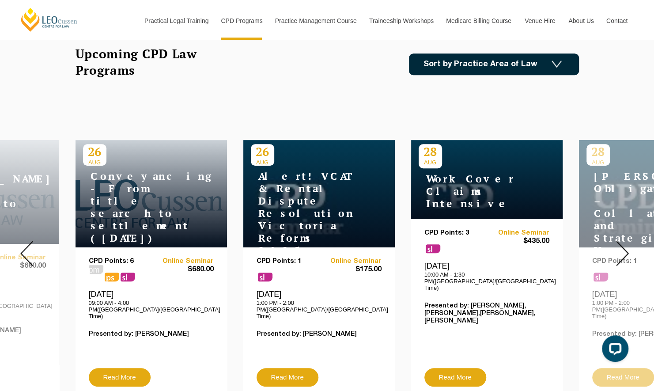
click at [621, 246] on img at bounding box center [622, 253] width 13 height 25
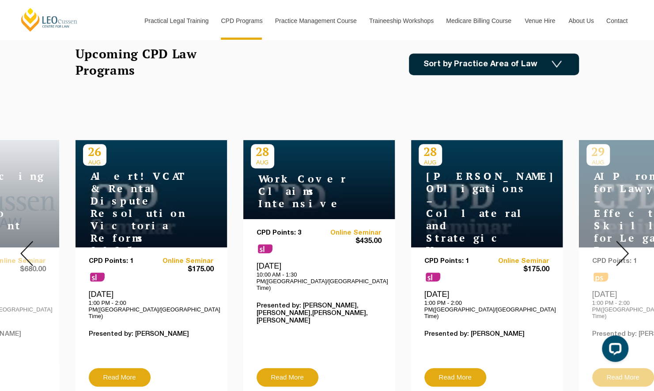
click at [621, 246] on img at bounding box center [622, 253] width 13 height 25
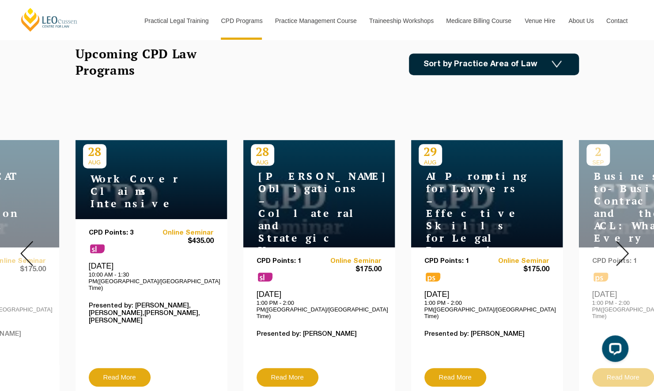
click at [621, 246] on img at bounding box center [622, 253] width 13 height 25
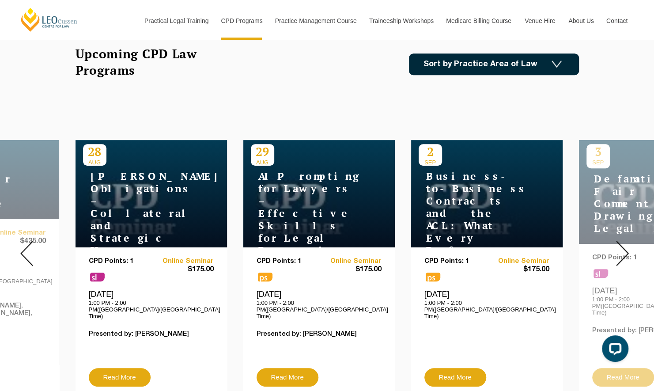
click at [621, 246] on img at bounding box center [622, 253] width 13 height 25
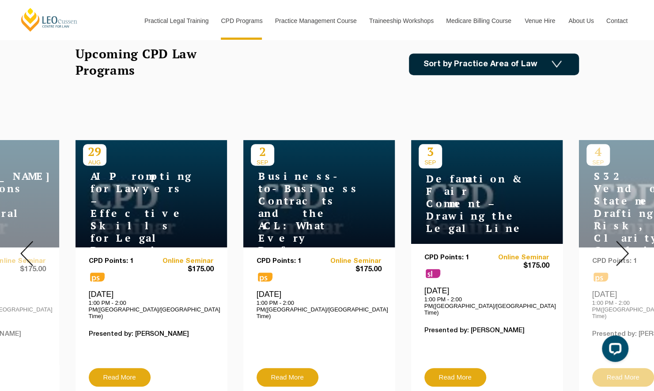
click at [624, 244] on img at bounding box center [622, 253] width 13 height 25
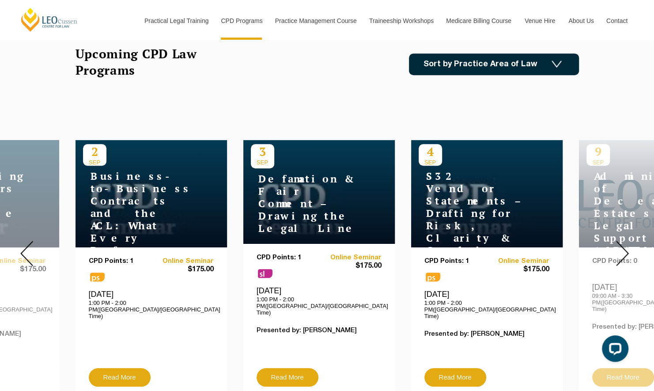
click at [624, 244] on img at bounding box center [622, 253] width 13 height 25
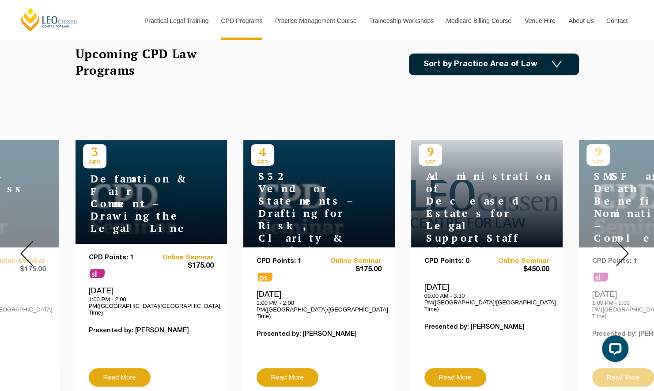
click at [624, 244] on img at bounding box center [622, 253] width 13 height 25
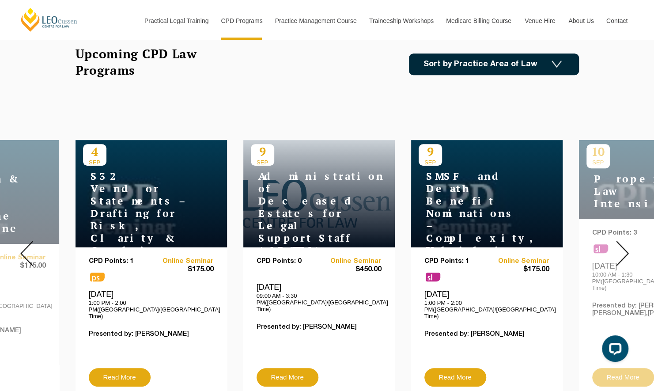
click at [624, 244] on img at bounding box center [622, 253] width 13 height 25
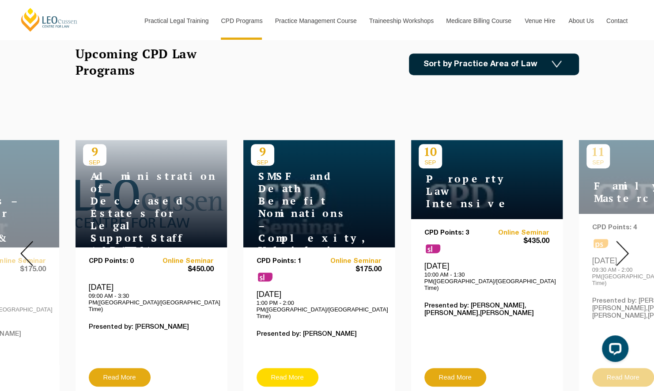
click at [281, 368] on link "Read More" at bounding box center [288, 377] width 62 height 19
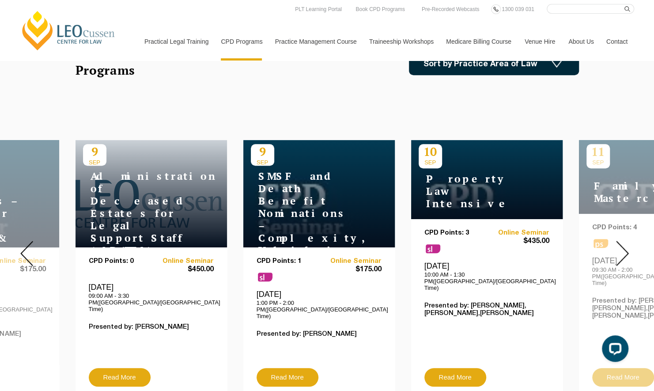
click at [620, 242] on img at bounding box center [622, 253] width 13 height 25
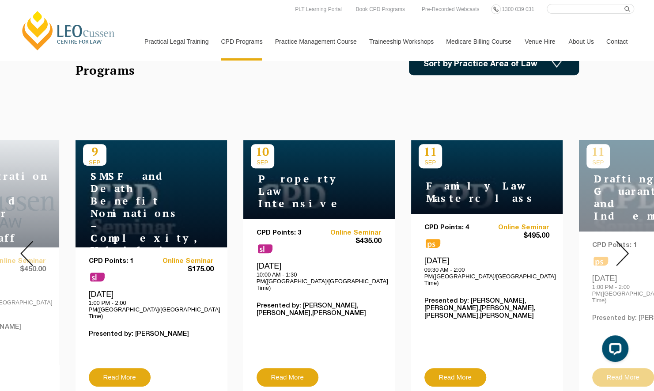
click at [620, 243] on img at bounding box center [622, 253] width 13 height 25
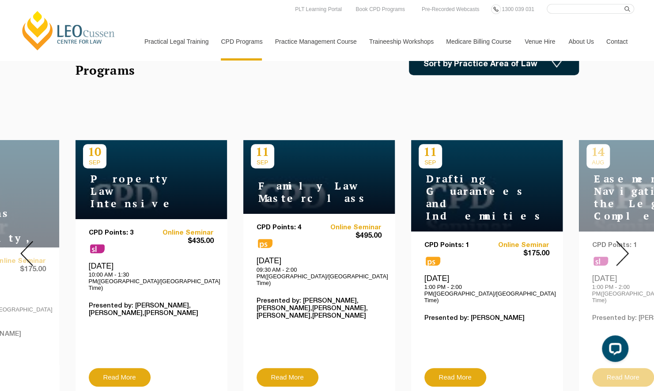
click at [620, 243] on img at bounding box center [622, 253] width 13 height 25
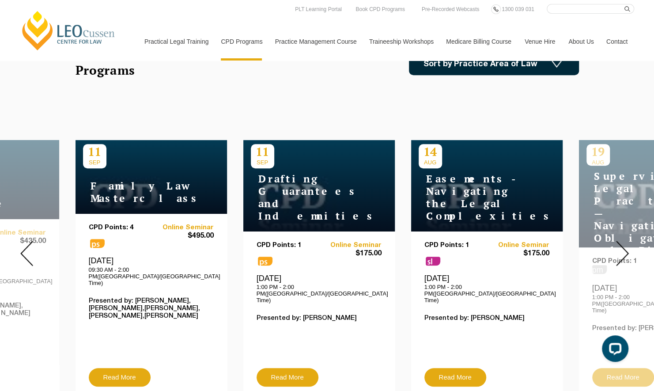
click at [620, 243] on img at bounding box center [622, 253] width 13 height 25
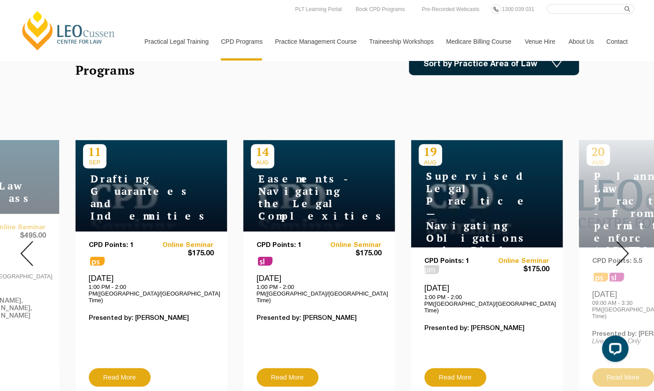
click at [620, 243] on img at bounding box center [622, 253] width 13 height 25
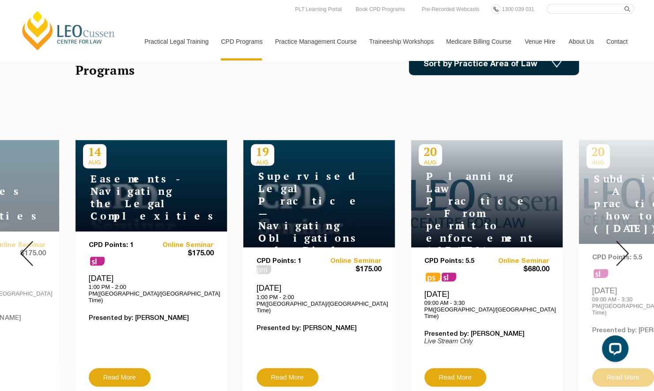
click at [620, 243] on img at bounding box center [622, 253] width 13 height 25
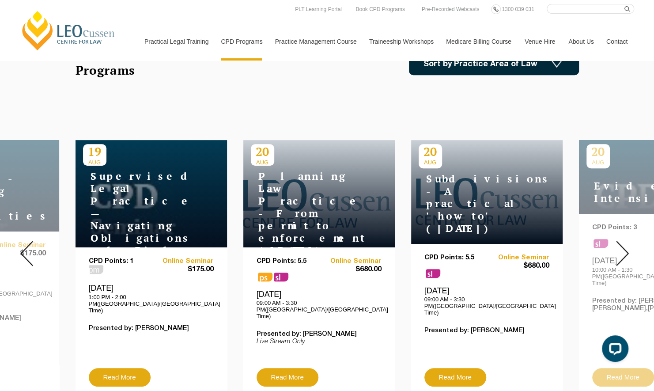
click at [620, 243] on img at bounding box center [622, 253] width 13 height 25
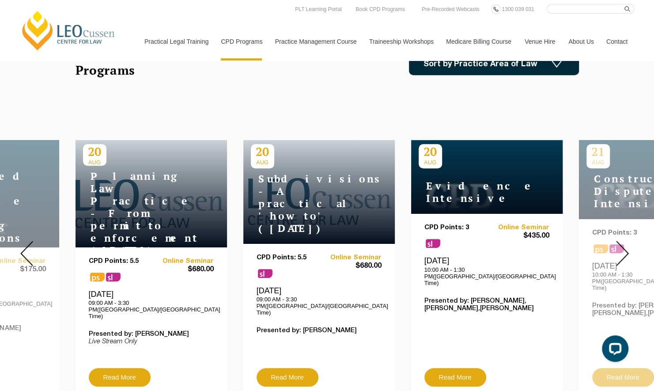
click at [620, 243] on img at bounding box center [622, 253] width 13 height 25
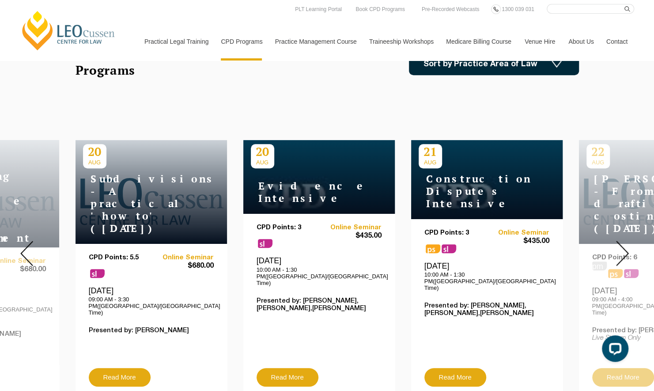
click at [620, 243] on img at bounding box center [622, 253] width 13 height 25
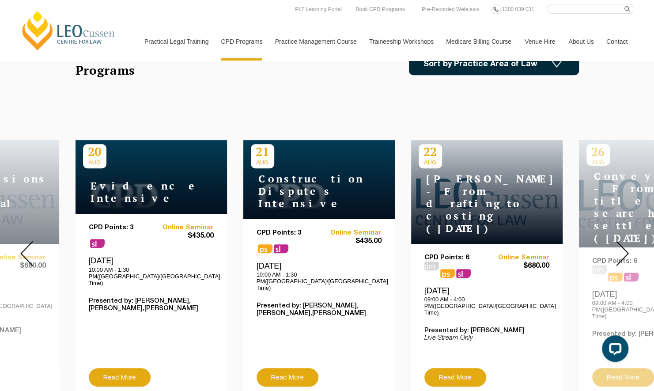
click at [620, 243] on img at bounding box center [622, 253] width 13 height 25
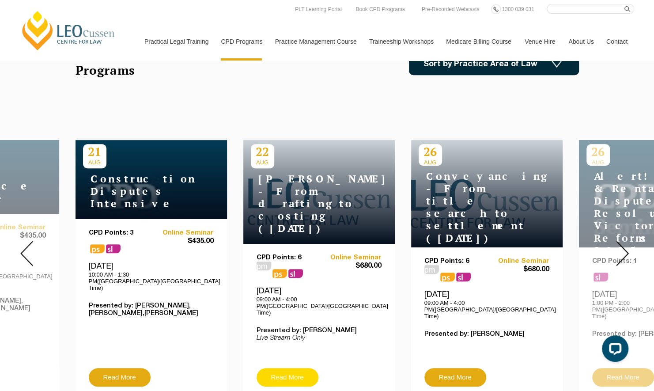
click at [291, 368] on link "Read More" at bounding box center [288, 377] width 62 height 19
click at [624, 246] on img at bounding box center [622, 253] width 13 height 25
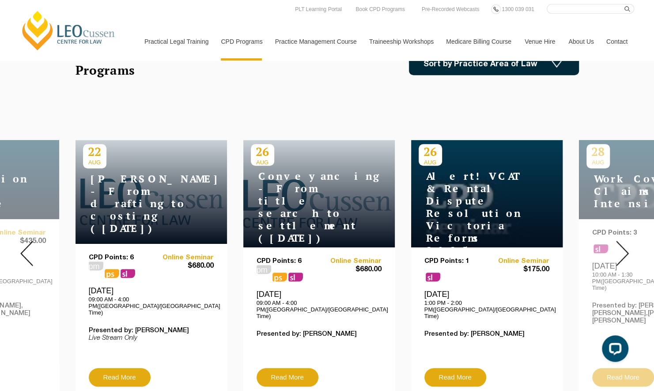
click at [624, 246] on img at bounding box center [622, 253] width 13 height 25
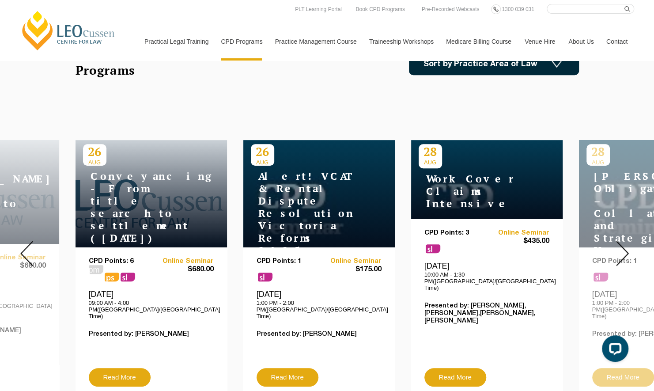
click at [624, 246] on img at bounding box center [622, 253] width 13 height 25
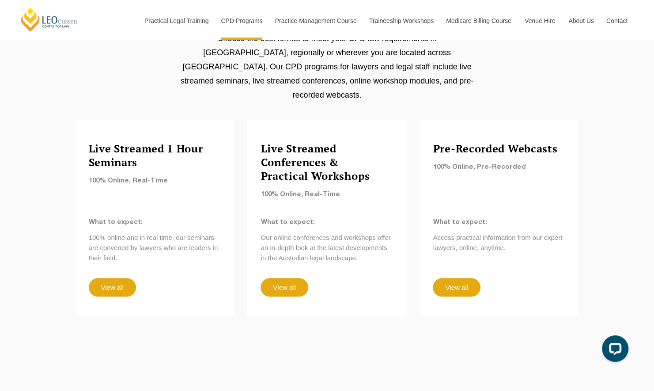
scroll to position [751, 0]
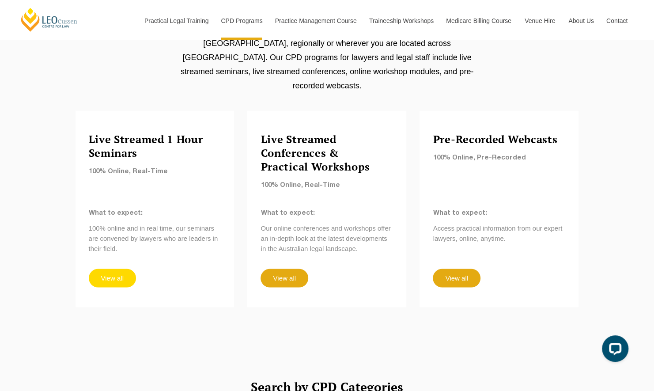
click at [118, 269] on link "View all" at bounding box center [112, 278] width 47 height 19
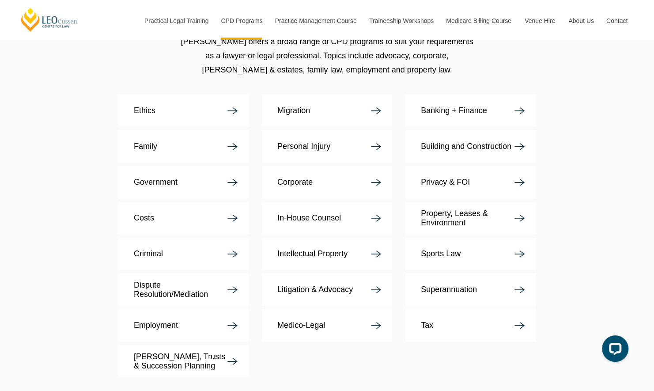
scroll to position [1723, 0]
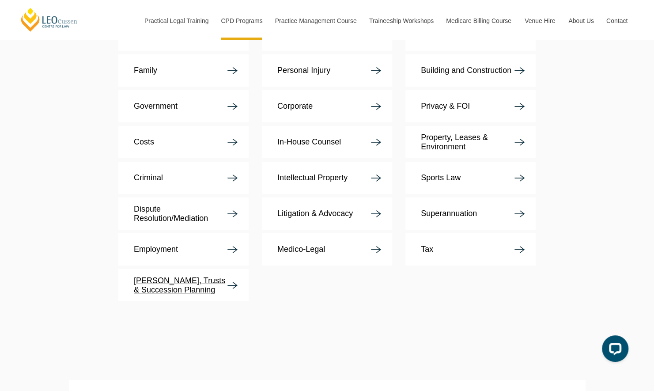
click at [157, 276] on p "[PERSON_NAME], Trusts & Succession Planning" at bounding box center [181, 285] width 94 height 19
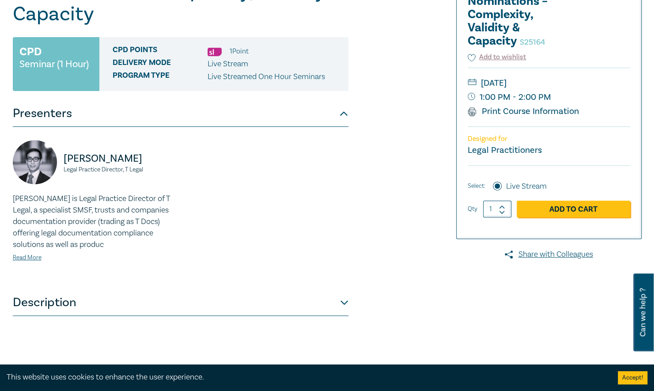
scroll to position [265, 0]
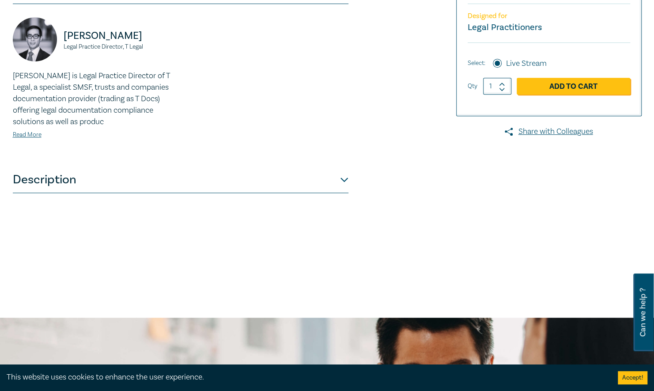
click at [343, 179] on button "Description" at bounding box center [181, 180] width 336 height 27
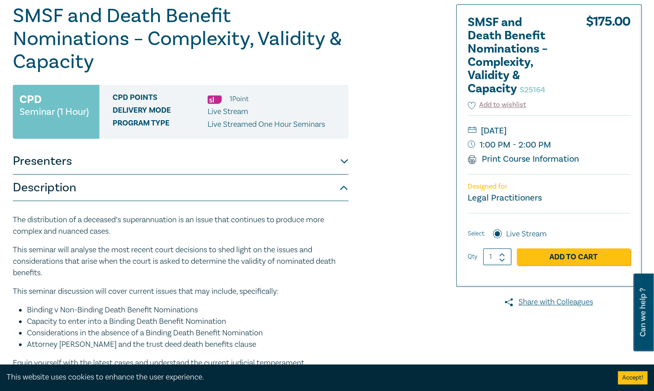
scroll to position [0, 0]
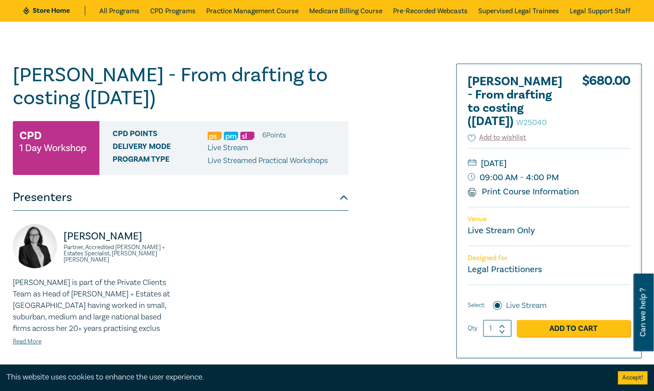
scroll to position [133, 0]
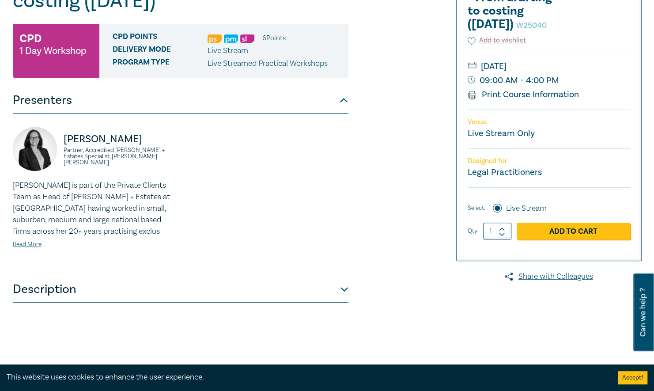
click at [340, 287] on button "Description" at bounding box center [181, 289] width 336 height 27
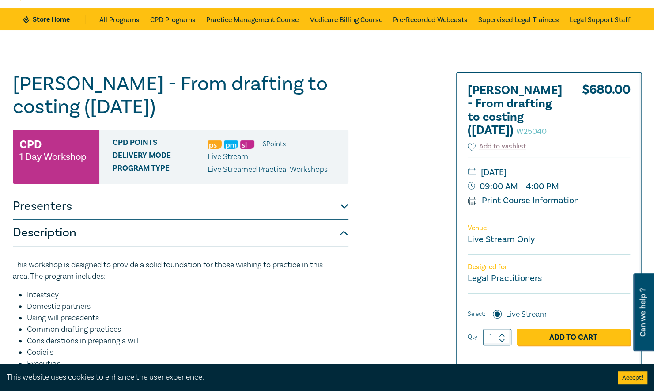
scroll to position [0, 0]
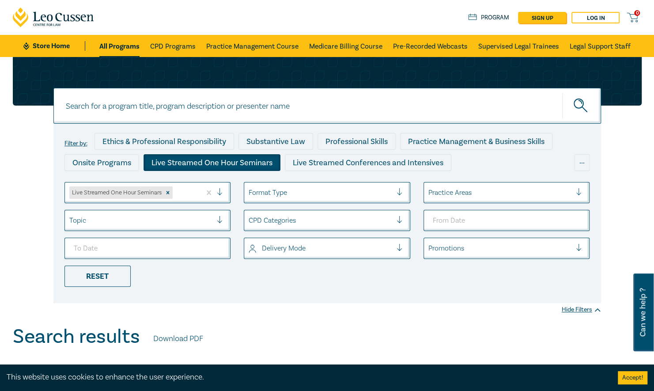
click at [539, 189] on div at bounding box center [500, 192] width 144 height 11
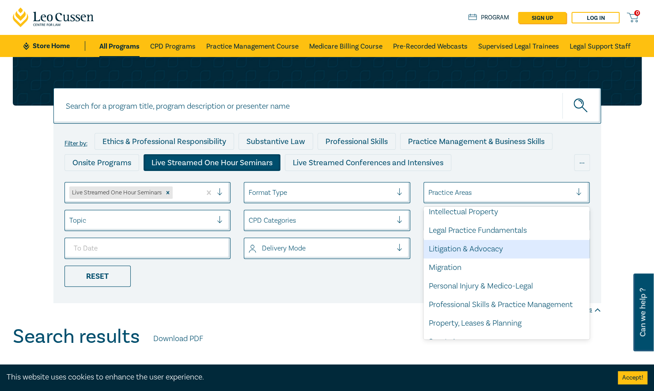
scroll to position [260, 0]
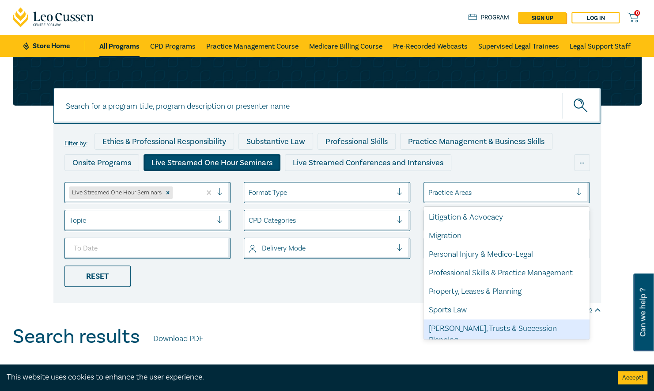
click at [467, 326] on div "[PERSON_NAME], Trusts & Succession Planning" at bounding box center [507, 334] width 167 height 30
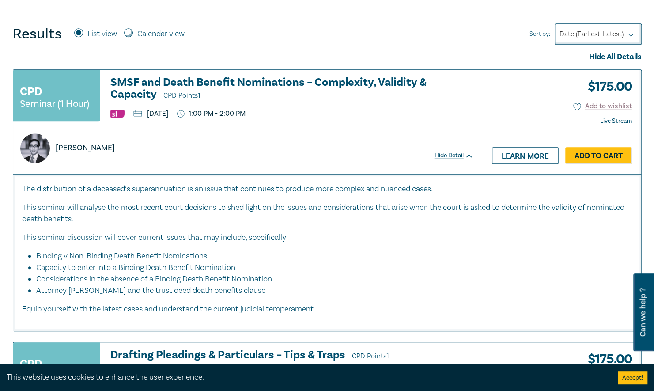
scroll to position [44, 0]
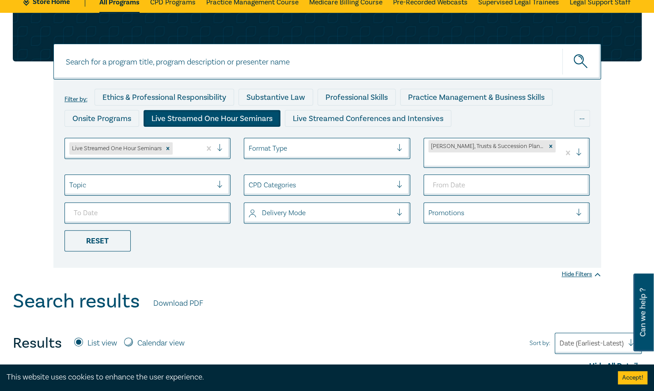
click at [220, 146] on div at bounding box center [223, 148] width 13 height 9
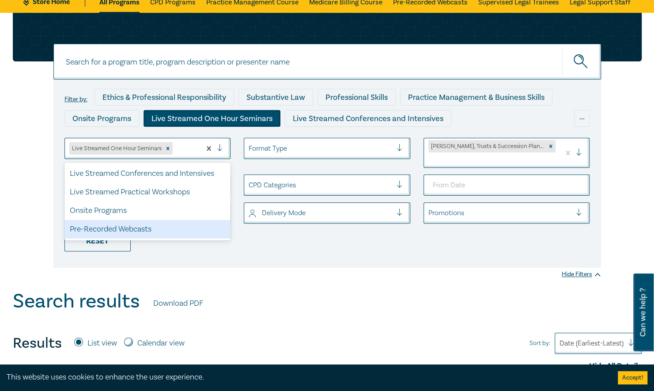
click at [125, 227] on div "Pre-Recorded Webcasts" at bounding box center [147, 229] width 167 height 19
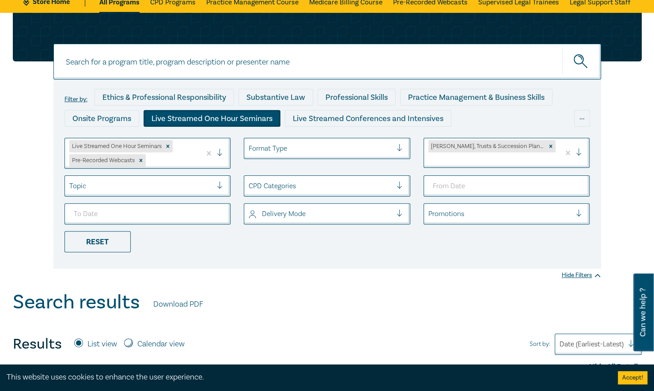
click at [110, 243] on div "Reset" at bounding box center [97, 241] width 66 height 21
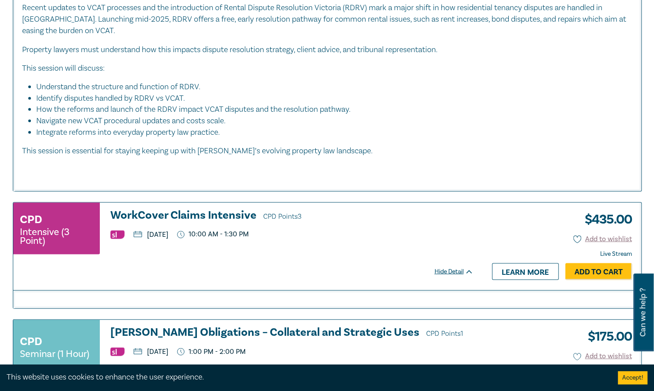
scroll to position [3004, 0]
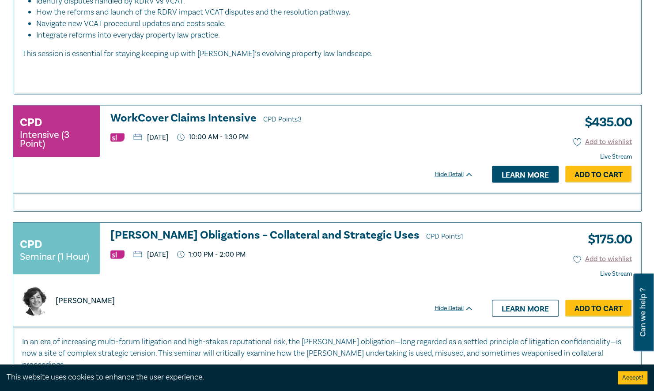
click at [510, 172] on link "Learn more" at bounding box center [525, 174] width 67 height 17
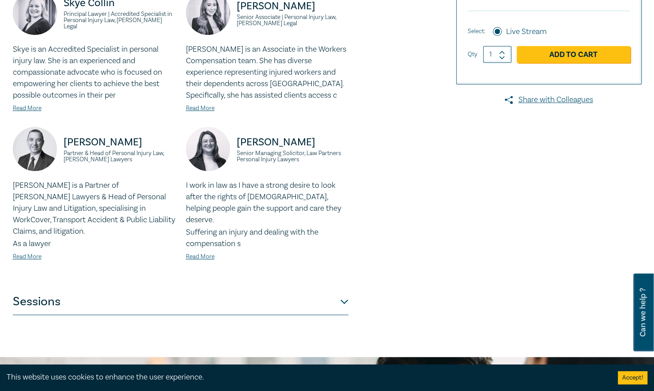
scroll to position [265, 0]
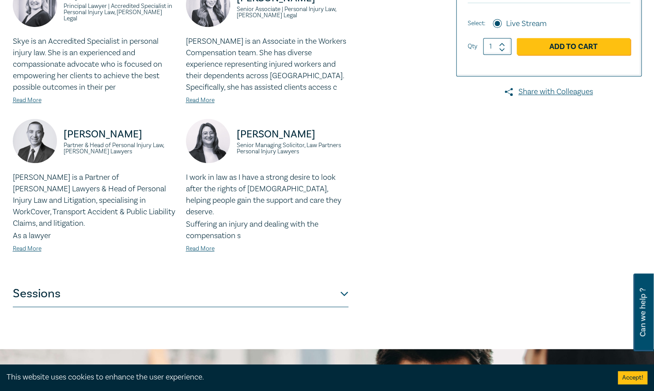
click at [345, 280] on button "Sessions" at bounding box center [181, 293] width 336 height 27
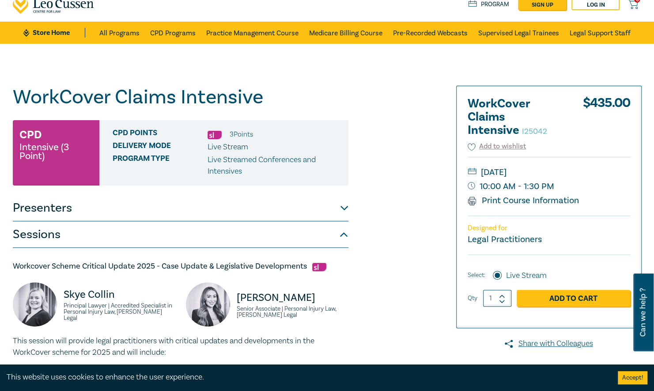
scroll to position [0, 0]
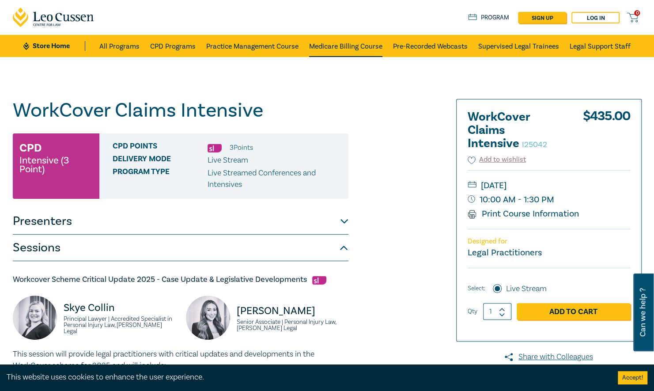
click at [335, 45] on link "Medicare Billing Course" at bounding box center [345, 46] width 73 height 22
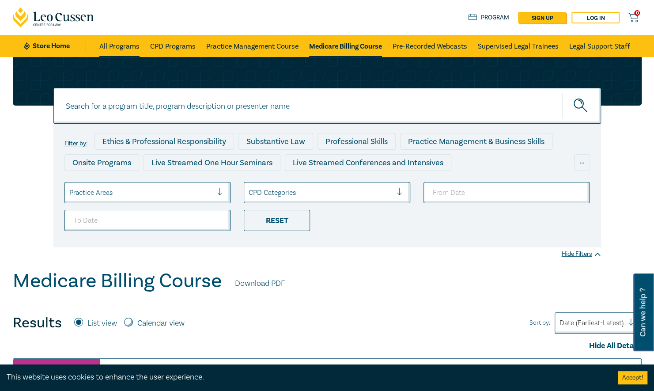
click at [120, 47] on link "All Programs" at bounding box center [119, 46] width 40 height 22
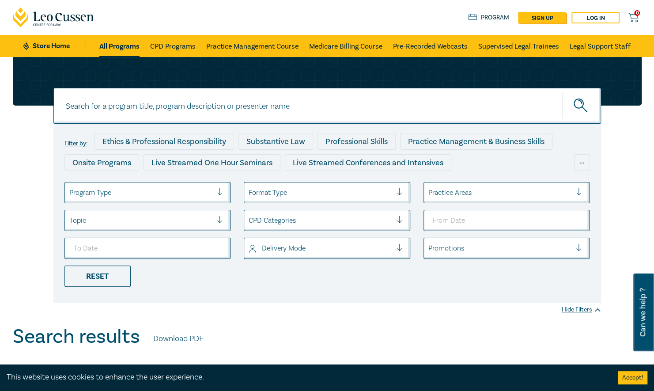
click at [475, 246] on div at bounding box center [500, 247] width 144 height 11
drag, startPoint x: 462, startPoint y: 249, endPoint x: 392, endPoint y: 243, distance: 70.0
click at [462, 249] on div at bounding box center [500, 247] width 144 height 11
click at [323, 248] on div at bounding box center [321, 247] width 144 height 11
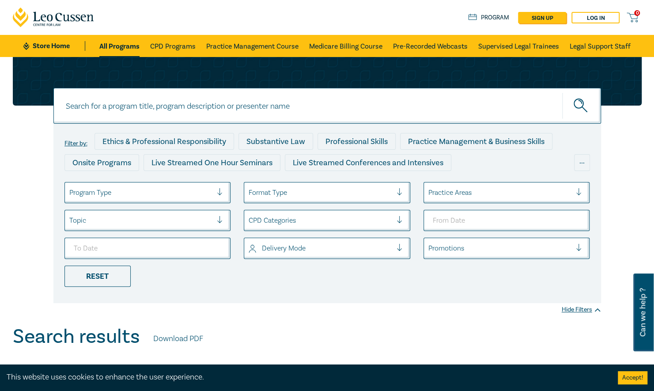
click at [316, 220] on div at bounding box center [321, 220] width 144 height 11
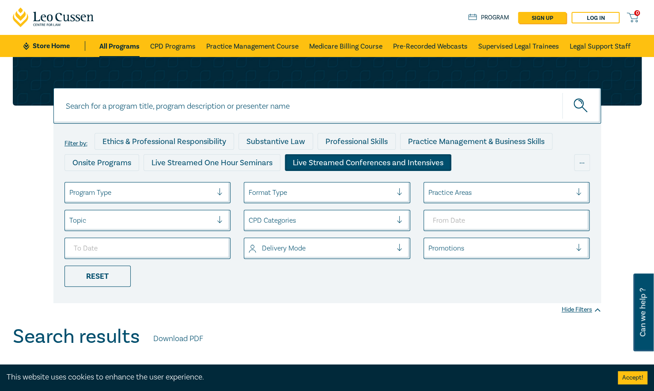
click at [356, 160] on div "Live Streamed Conferences and Intensives" at bounding box center [368, 162] width 167 height 17
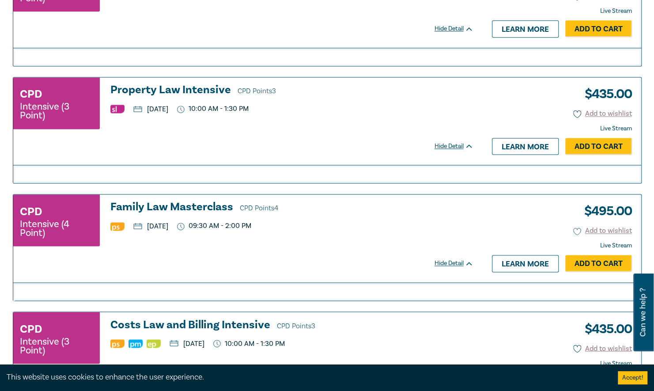
scroll to position [839, 0]
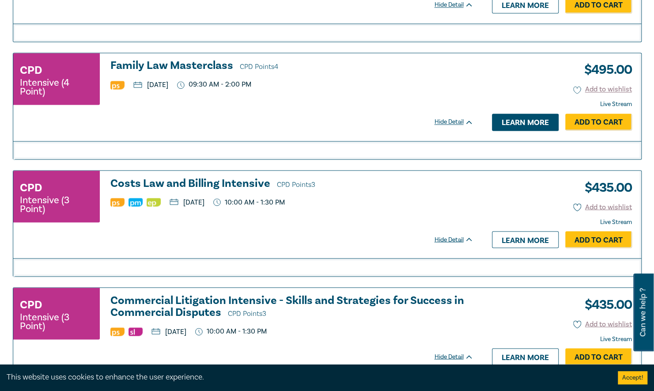
click at [521, 119] on link "Learn more" at bounding box center [525, 122] width 67 height 17
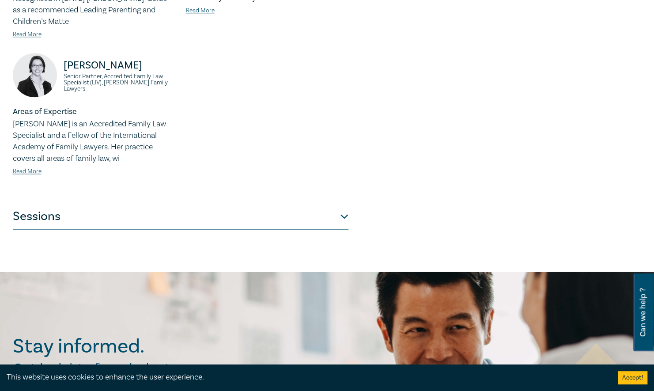
scroll to position [530, 0]
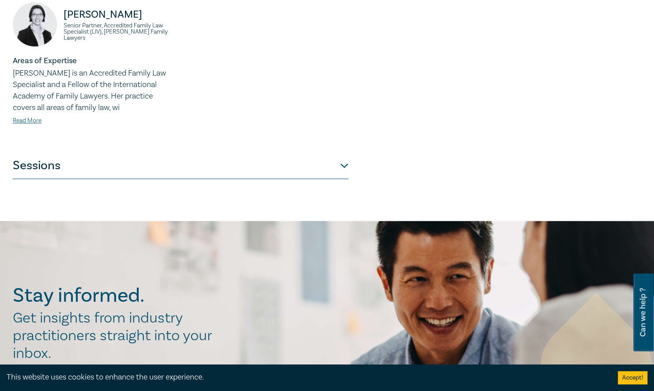
click at [345, 167] on button "Sessions" at bounding box center [181, 165] width 336 height 27
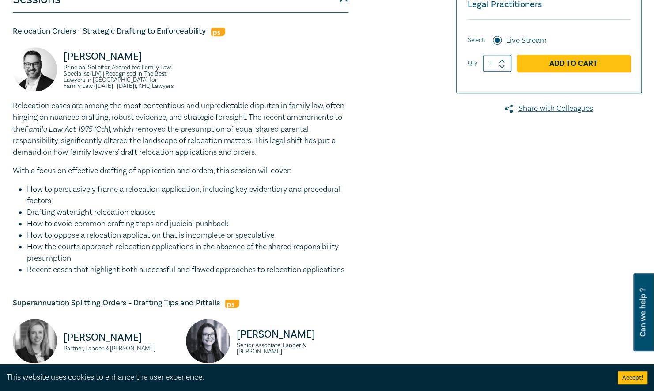
scroll to position [0, 0]
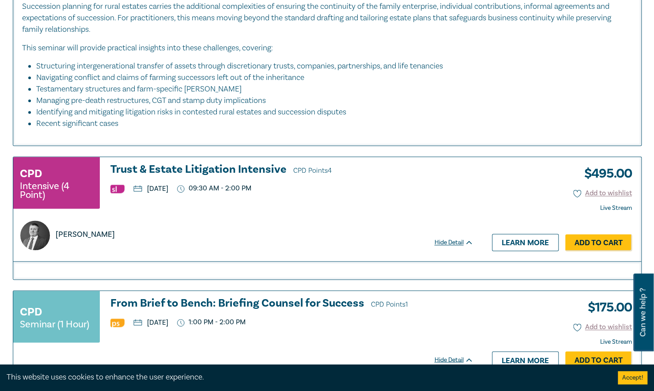
scroll to position [2606, 0]
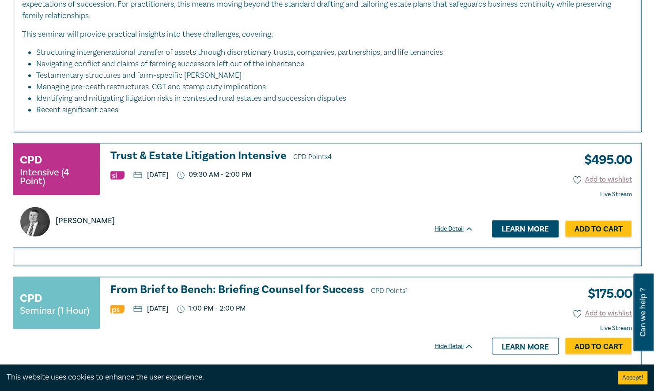
click at [515, 220] on link "Learn more" at bounding box center [525, 228] width 67 height 17
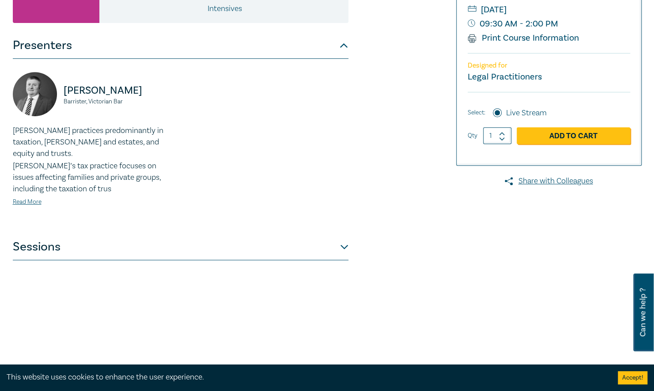
scroll to position [177, 0]
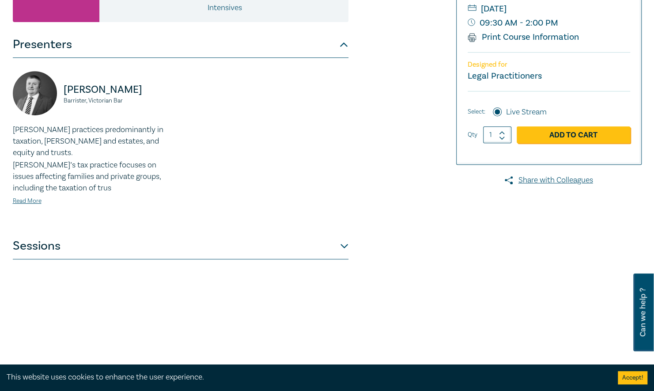
click at [344, 233] on button "Sessions" at bounding box center [181, 246] width 336 height 27
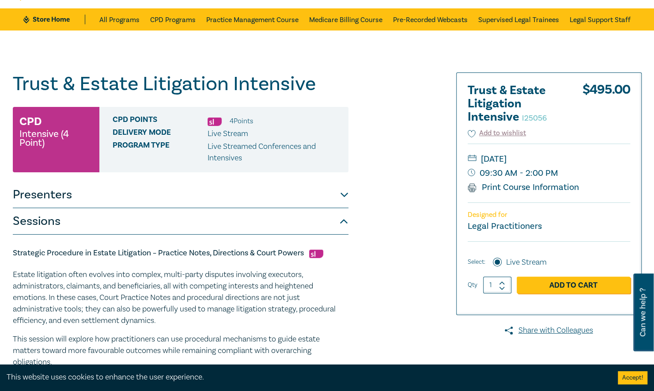
scroll to position [0, 0]
